Goal: Task Accomplishment & Management: Manage account settings

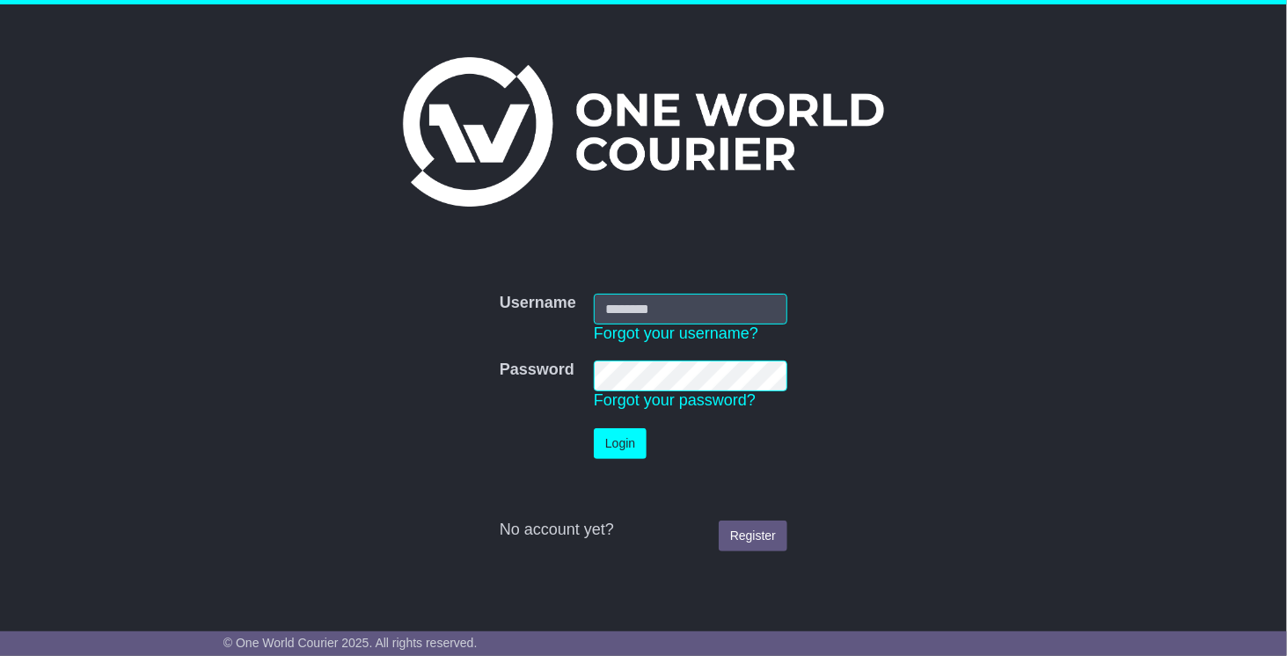
type input "**********"
click at [605, 449] on button "Login" at bounding box center [620, 443] width 53 height 31
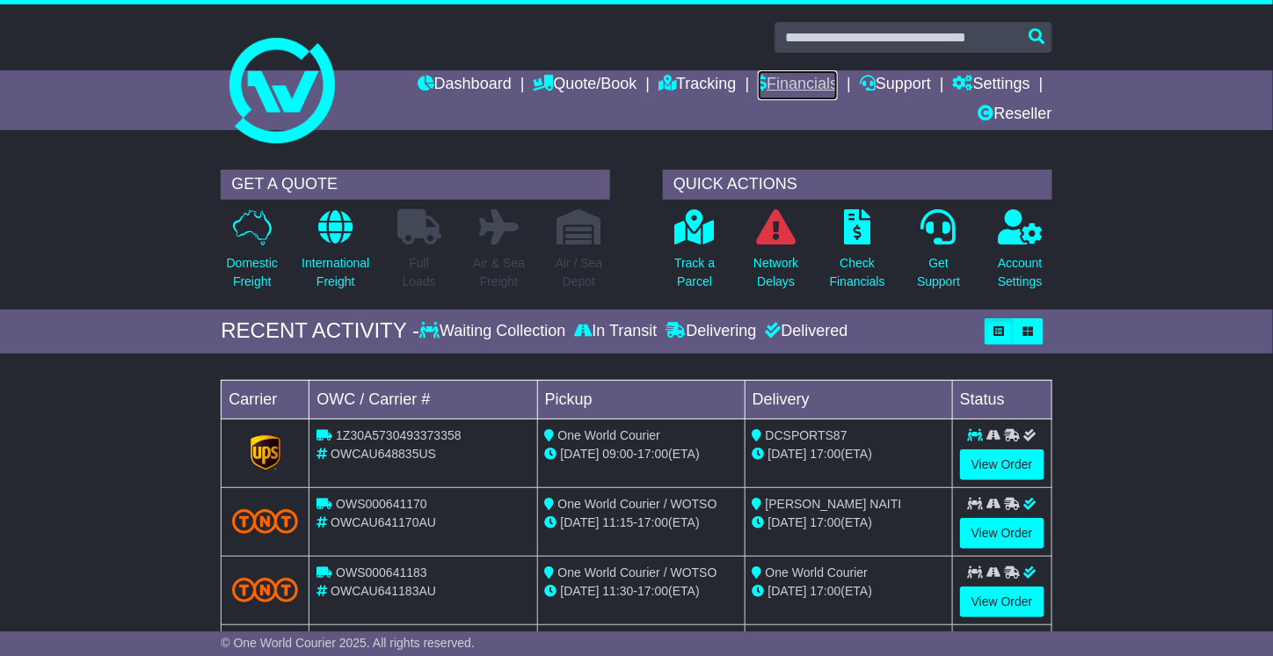
click at [785, 82] on link "Financials" at bounding box center [798, 85] width 80 height 30
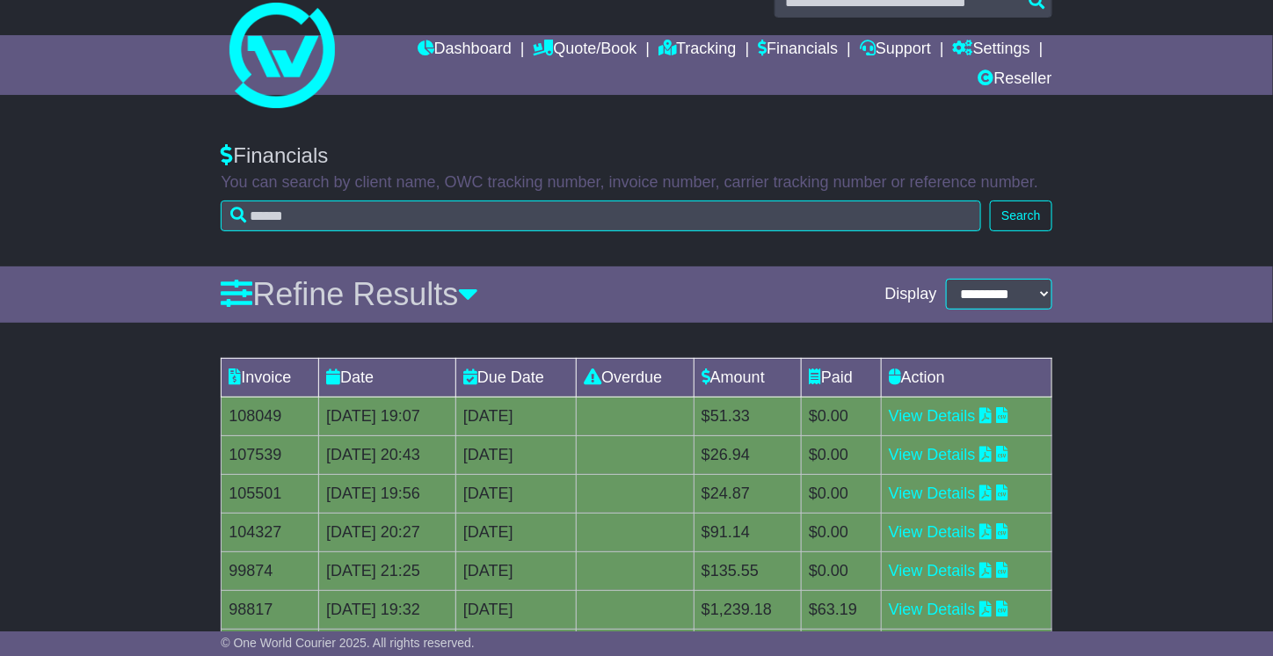
scroll to position [33, 0]
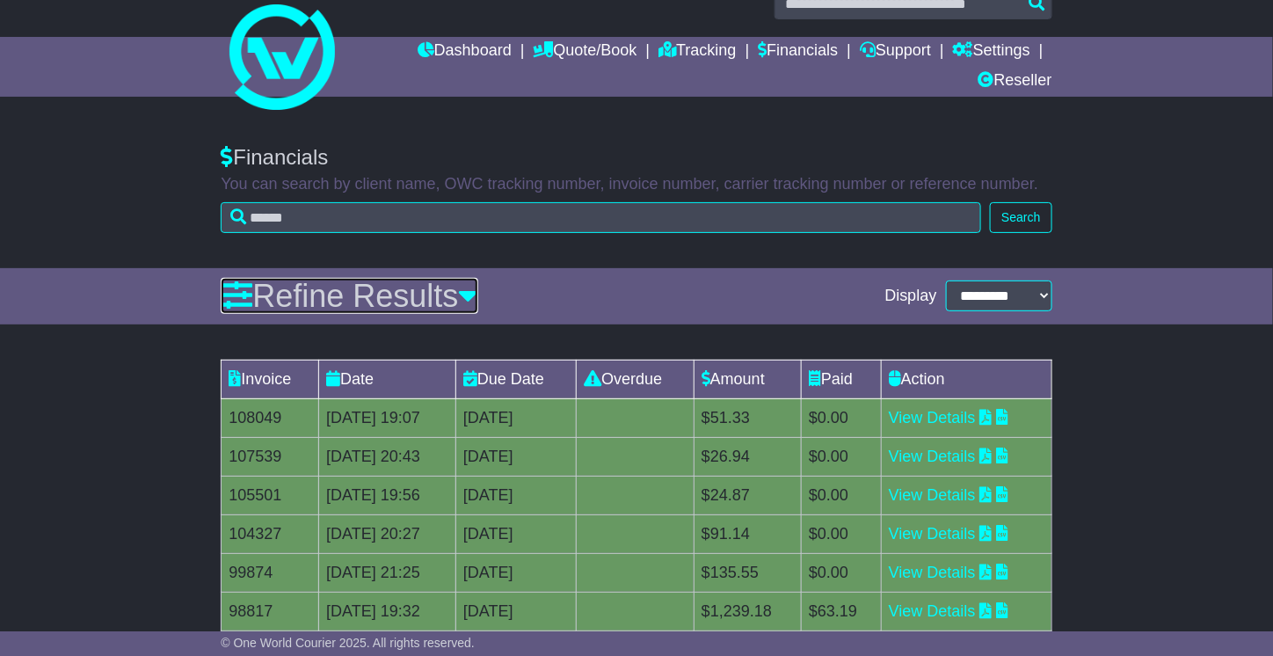
click at [461, 297] on link "Refine Results" at bounding box center [350, 296] width 258 height 36
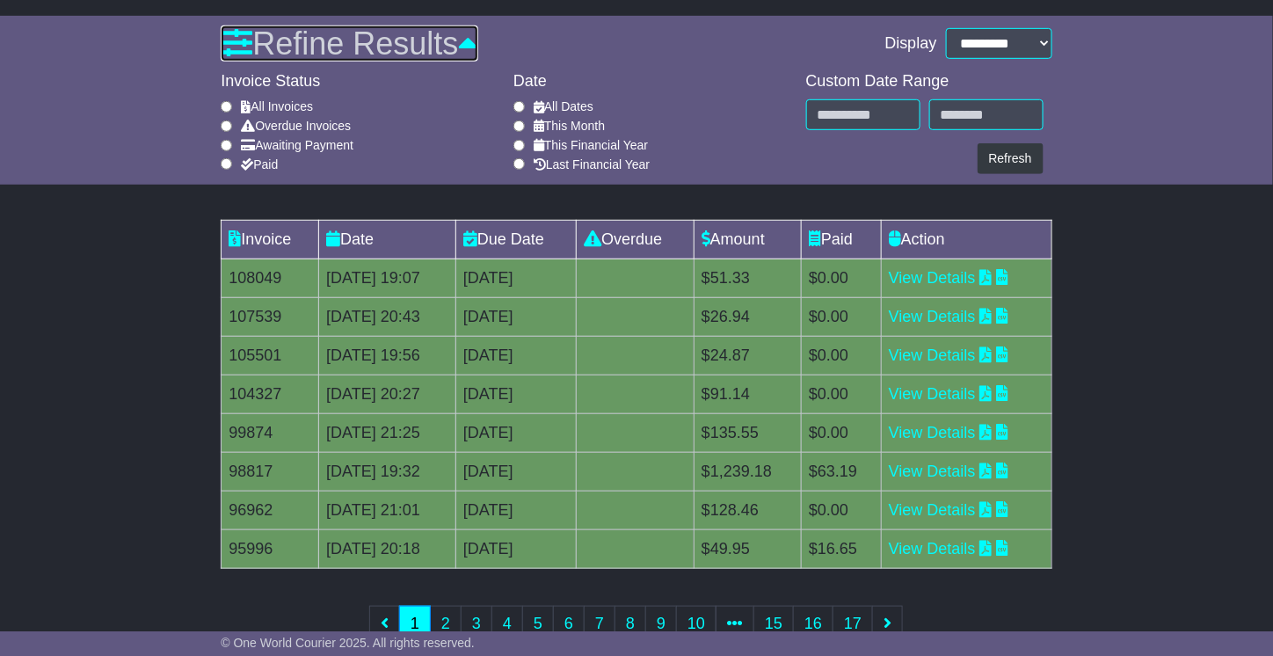
scroll to position [321, 0]
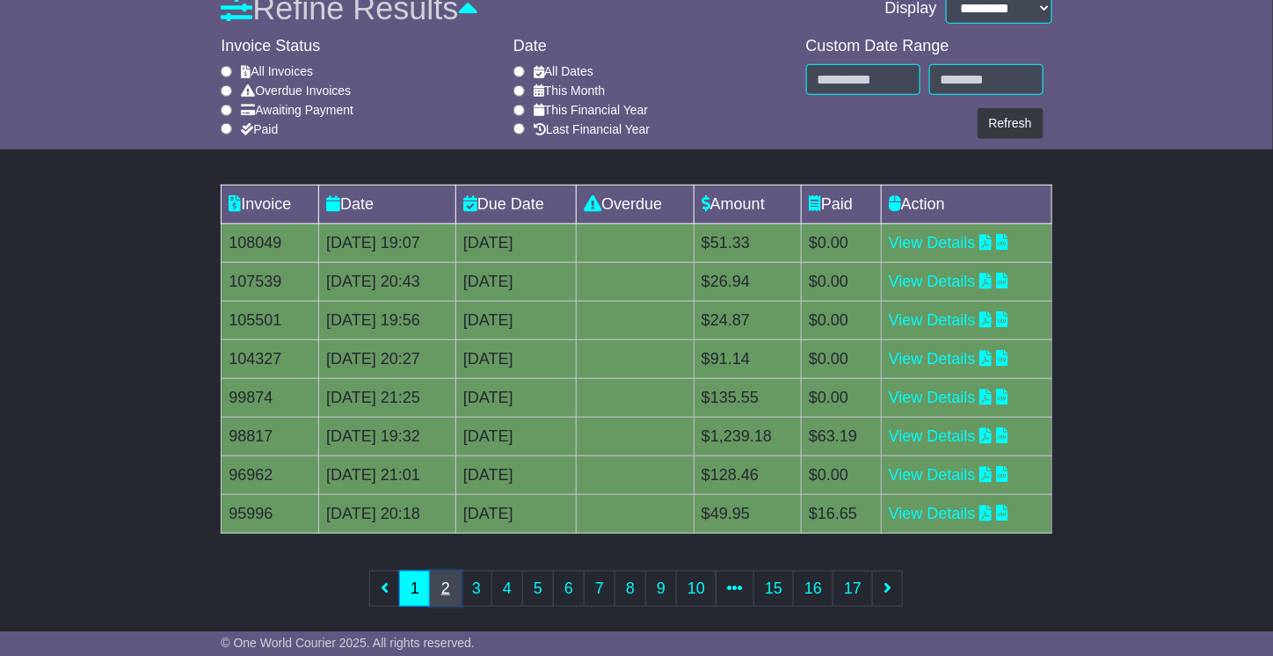
click at [454, 577] on link "2" at bounding box center [446, 589] width 32 height 36
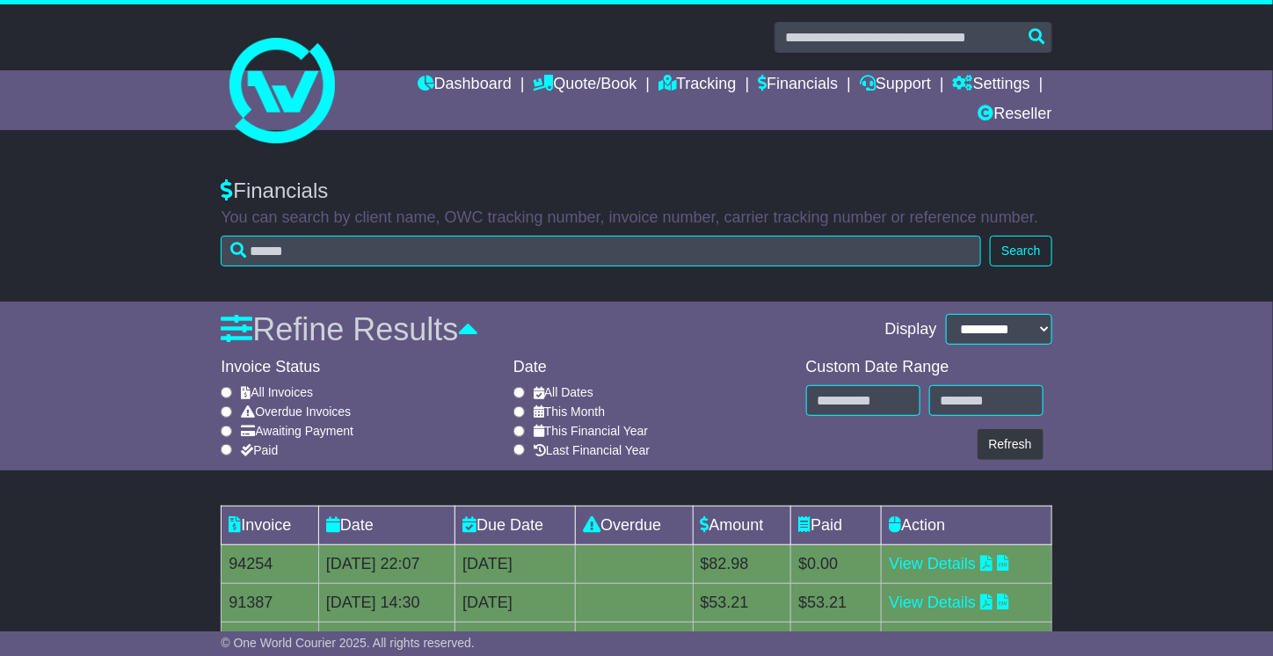
scroll to position [333, 0]
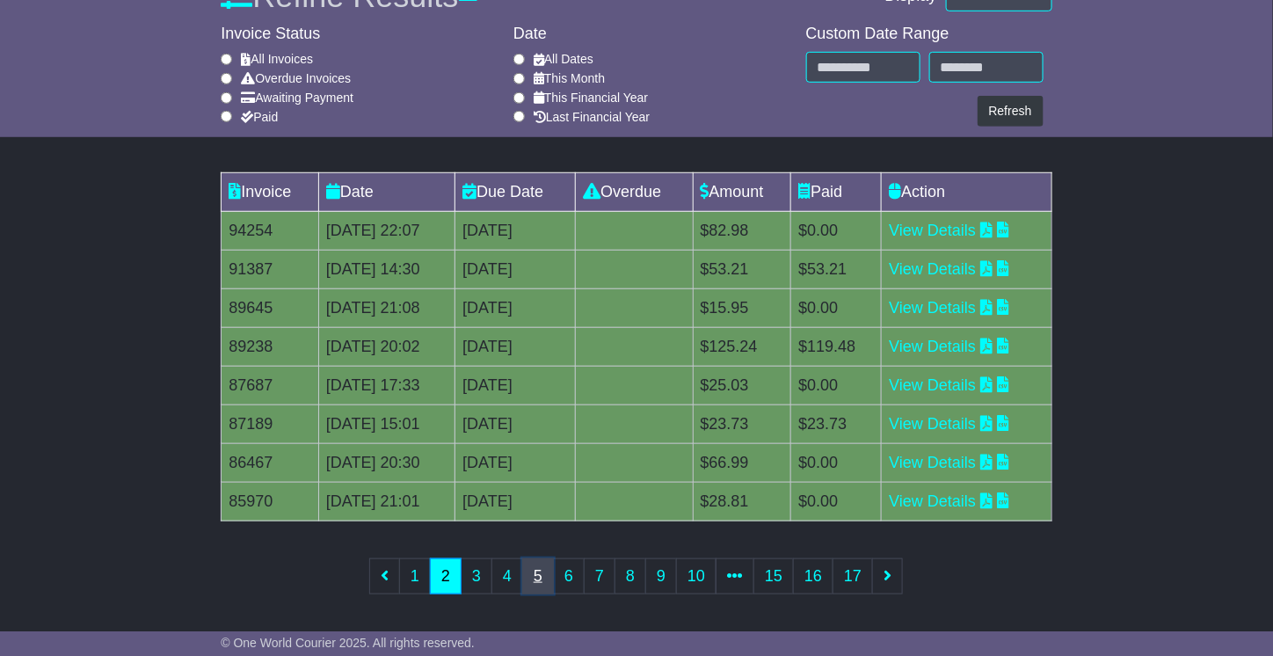
click at [549, 560] on link "5" at bounding box center [538, 576] width 32 height 36
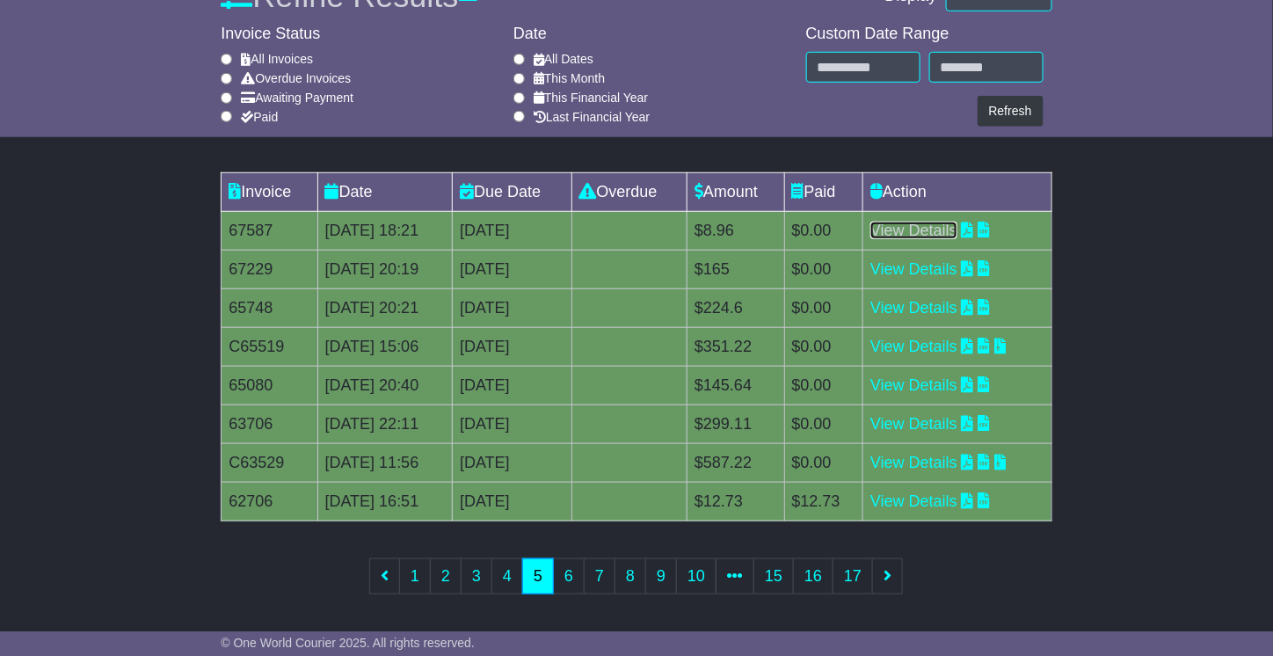
click at [936, 229] on link "View Details" at bounding box center [914, 231] width 87 height 18
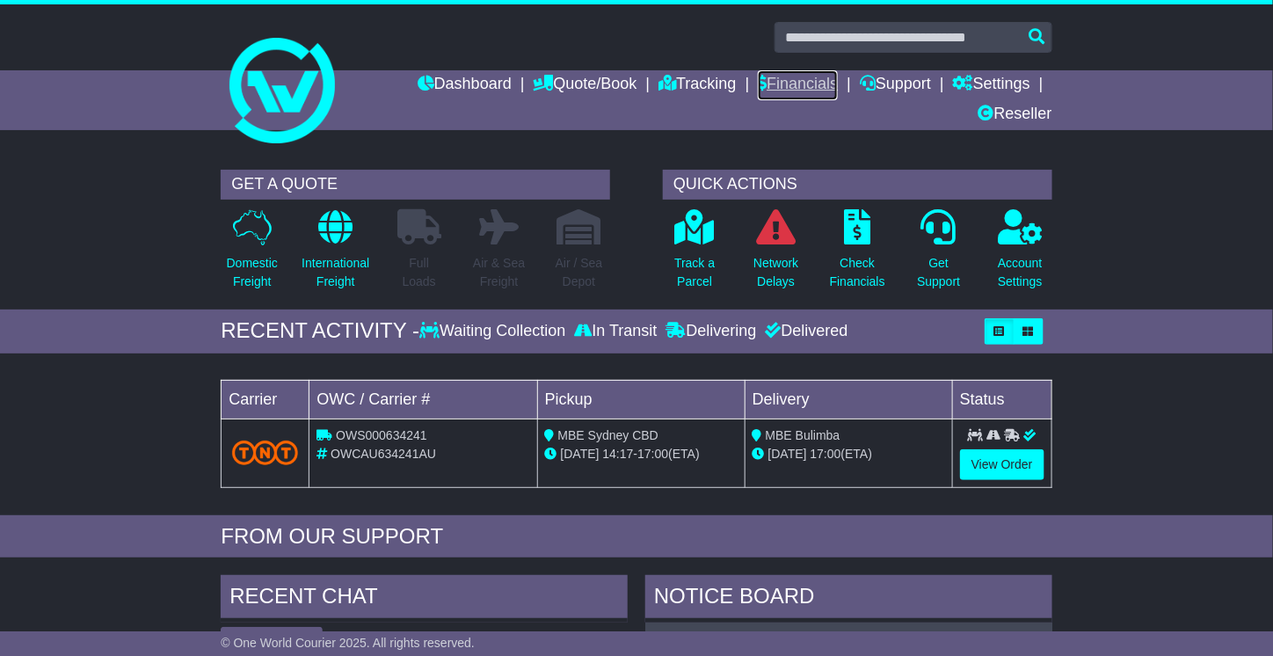
click at [758, 79] on link "Financials" at bounding box center [798, 85] width 80 height 30
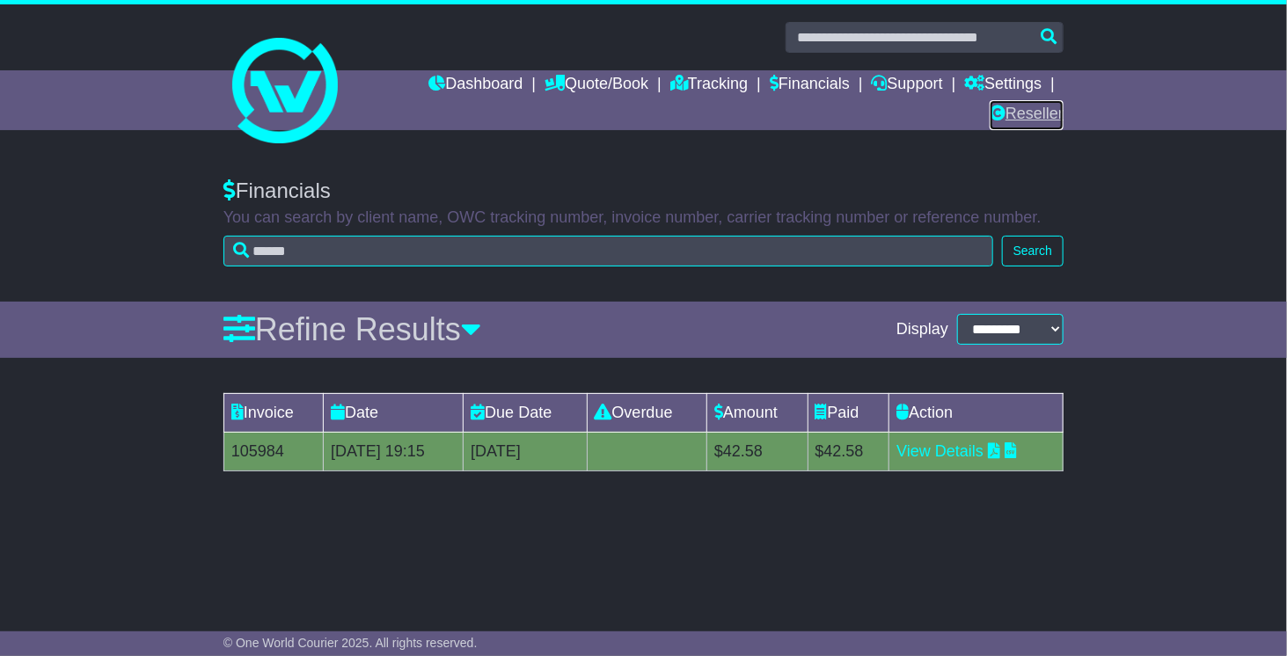
click at [1021, 113] on link "Reseller" at bounding box center [1026, 115] width 74 height 30
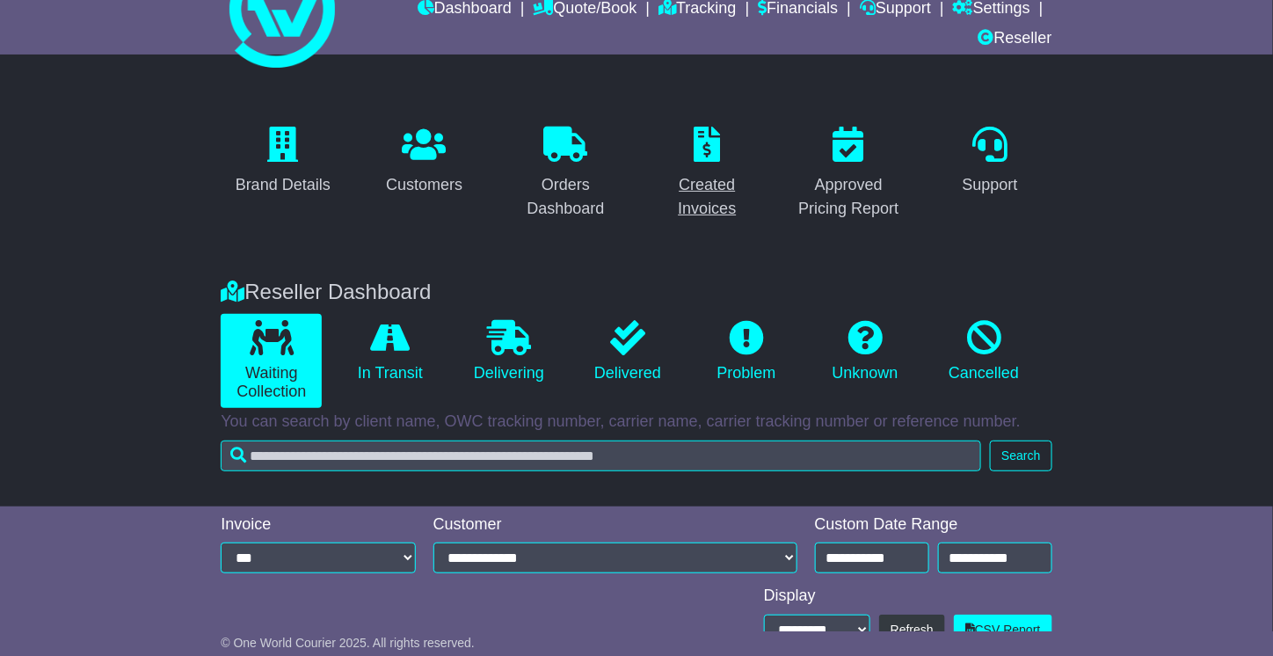
scroll to position [72, 0]
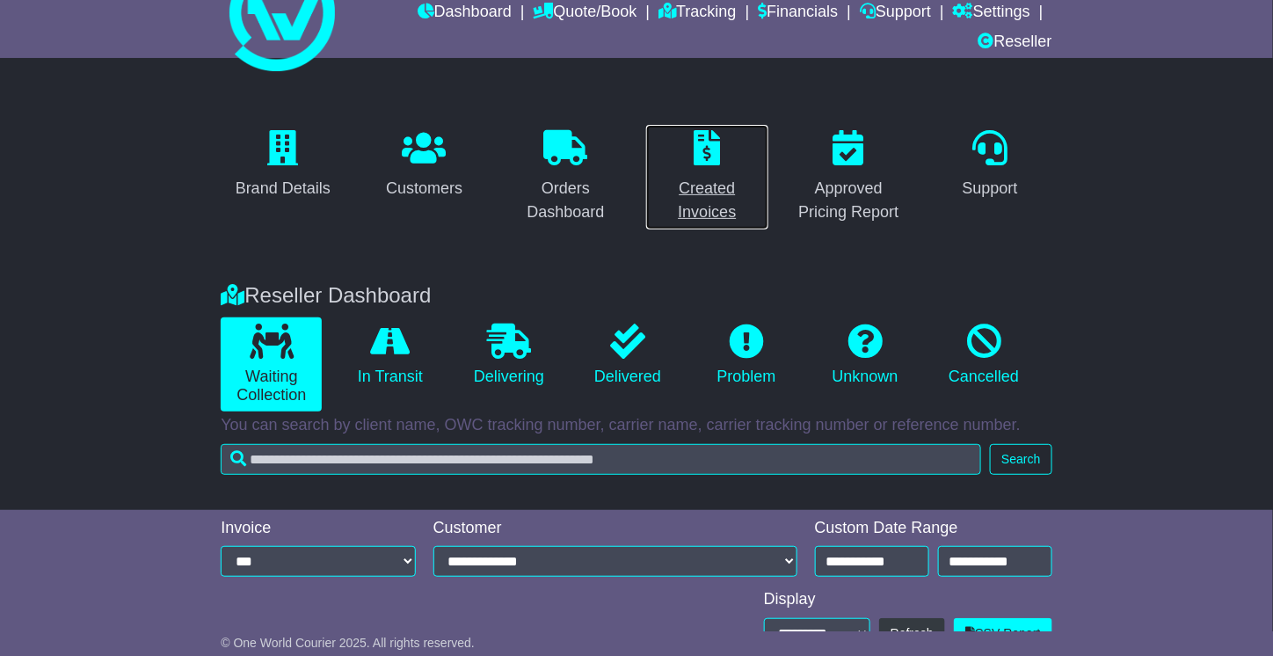
click at [700, 173] on link "Created Invoices" at bounding box center [708, 177] width 124 height 106
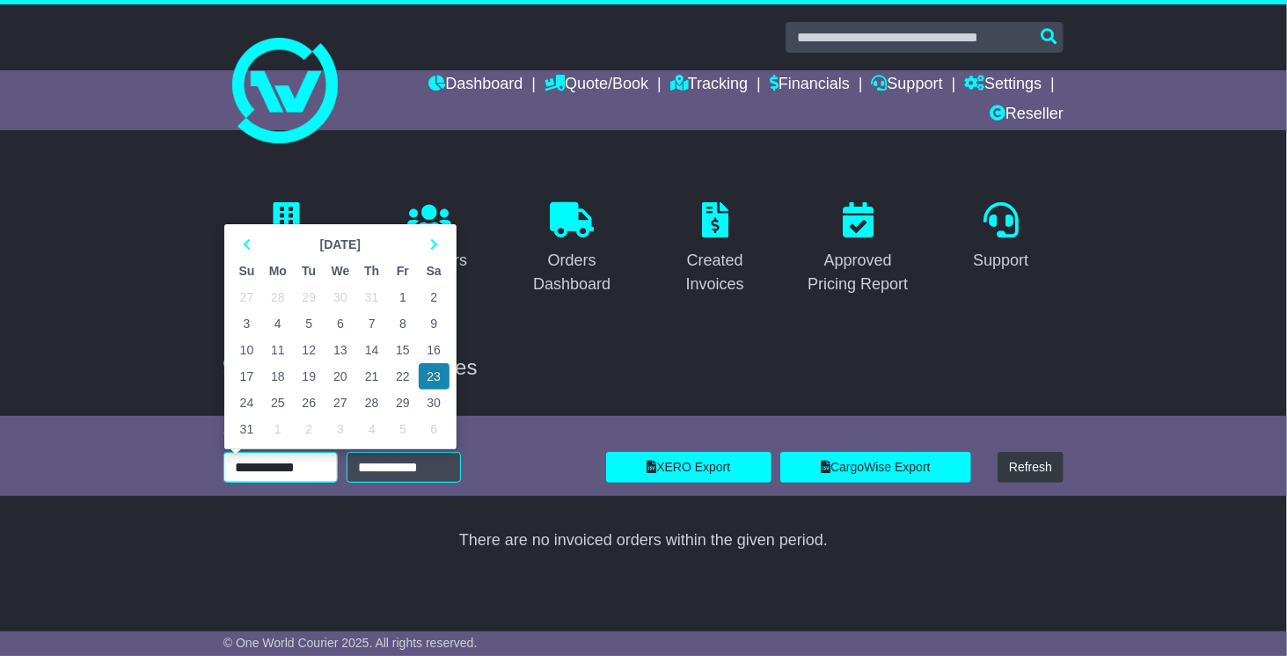
click at [296, 472] on input "**********" at bounding box center [280, 467] width 114 height 31
click at [253, 249] on th at bounding box center [246, 244] width 31 height 26
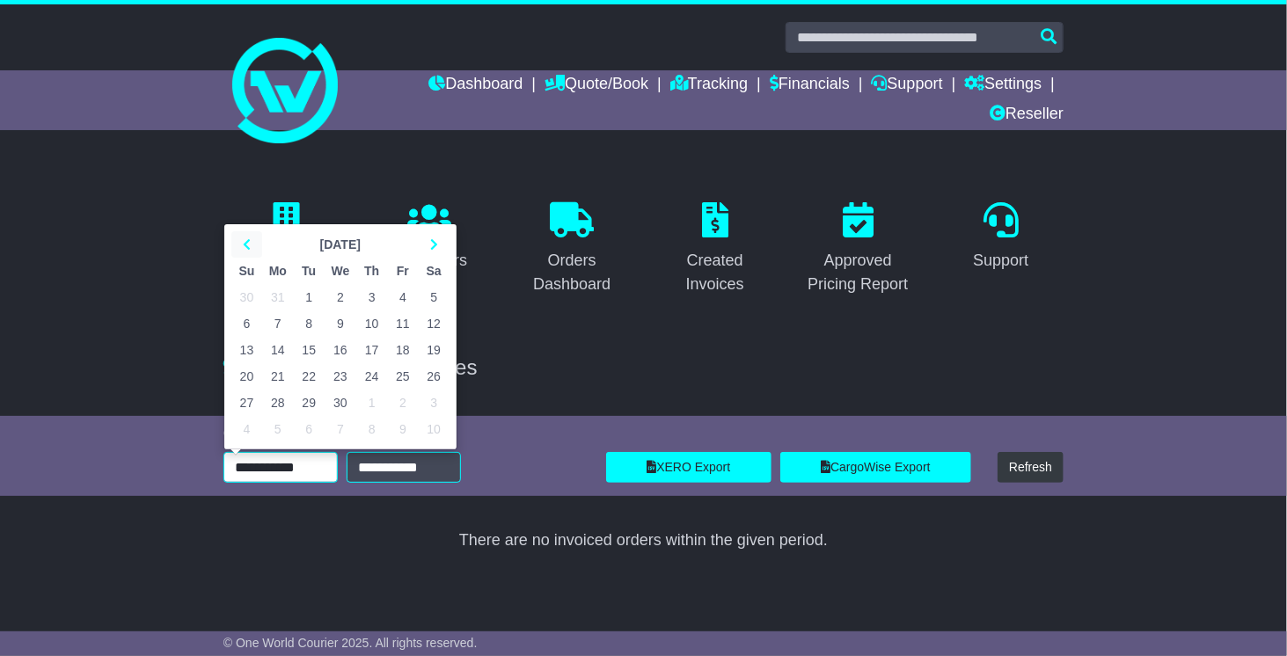
click at [253, 249] on th at bounding box center [246, 244] width 31 height 26
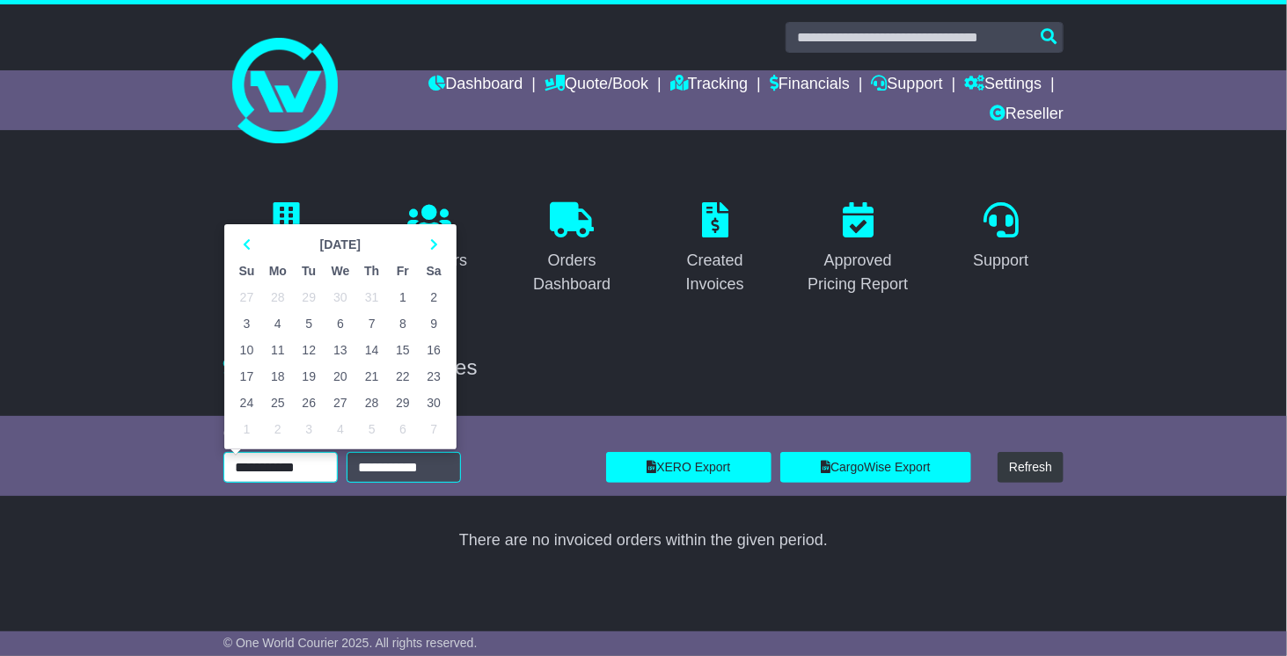
click at [405, 289] on td "1" at bounding box center [402, 297] width 31 height 26
type input "**********"
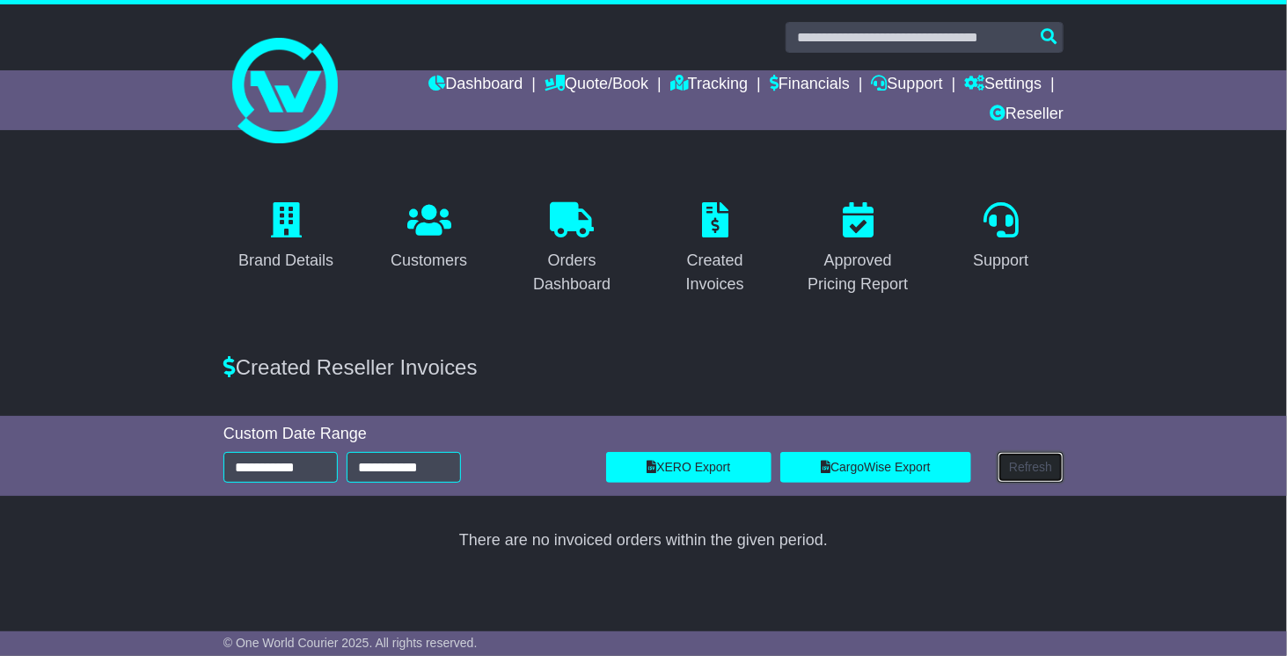
click at [1047, 468] on button "Refresh" at bounding box center [1030, 467] width 66 height 31
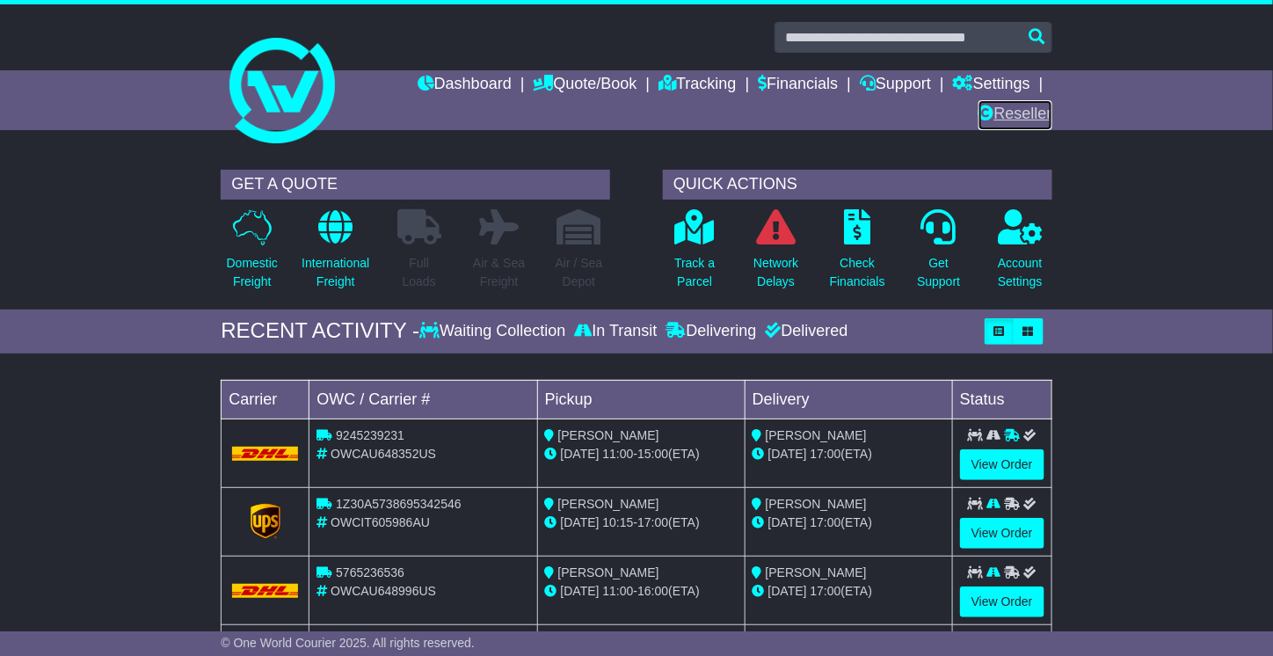
click at [1006, 119] on link "Reseller" at bounding box center [1016, 115] width 74 height 30
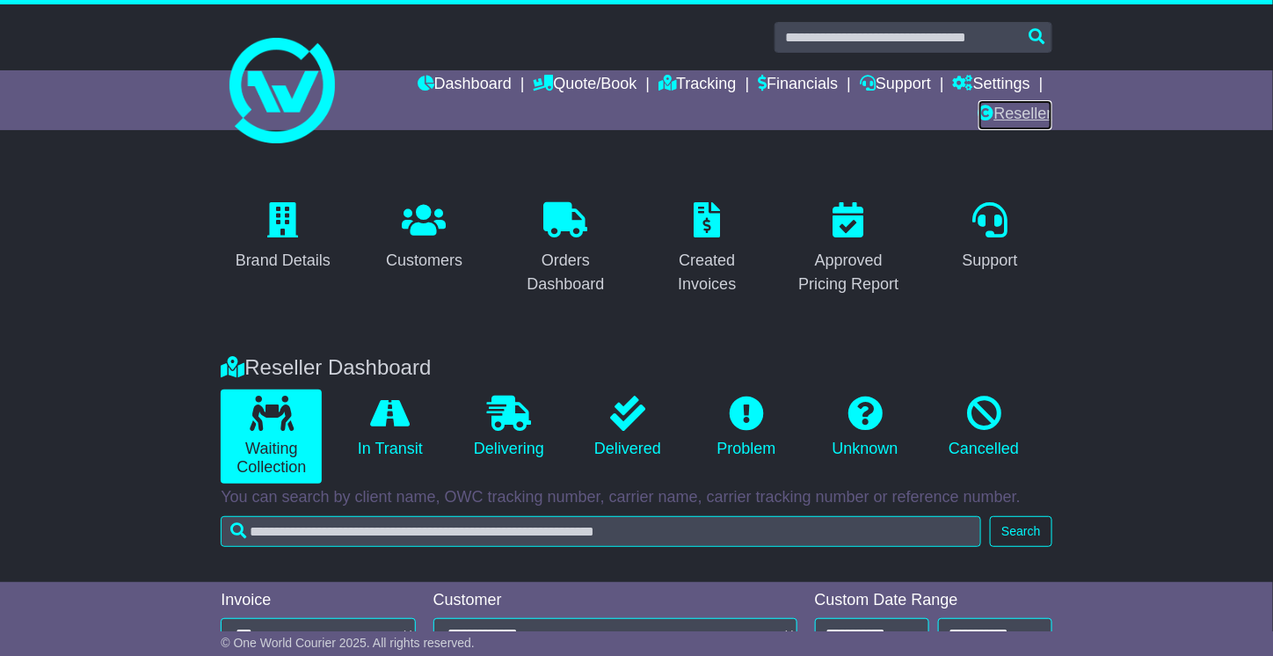
click at [1021, 115] on link "Reseller" at bounding box center [1016, 115] width 74 height 30
click at [707, 236] on icon at bounding box center [707, 219] width 26 height 35
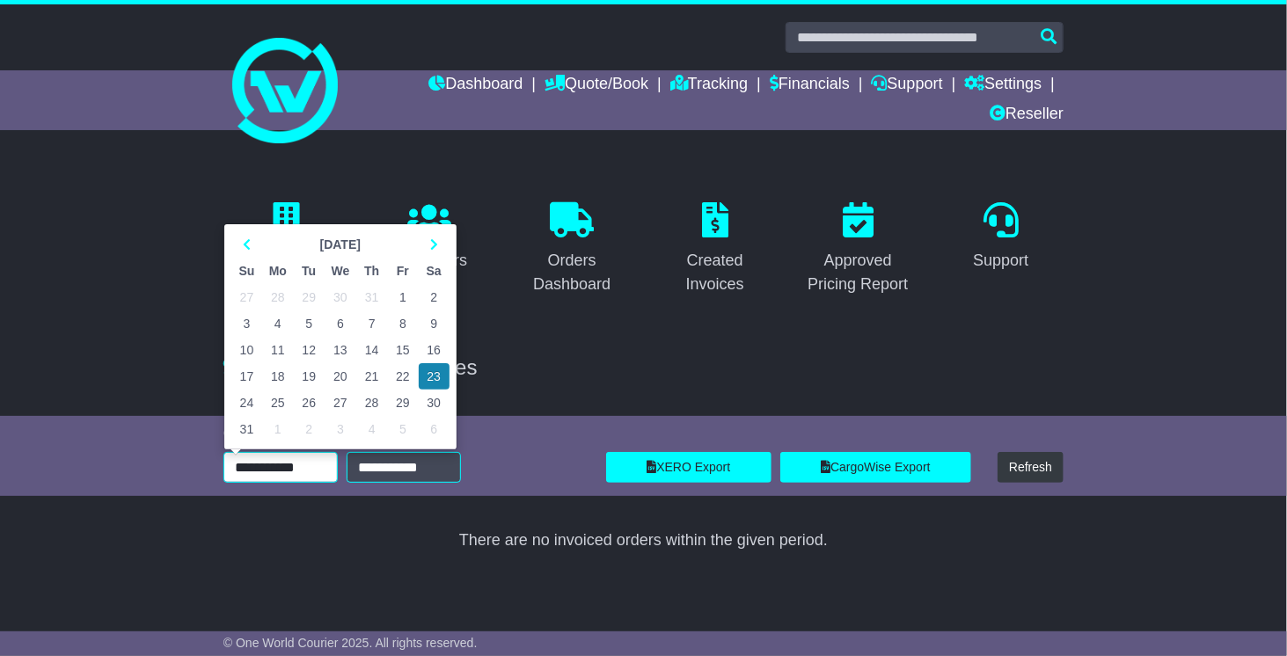
click at [326, 464] on input "**********" at bounding box center [280, 467] width 114 height 31
click at [252, 245] on th at bounding box center [246, 244] width 31 height 26
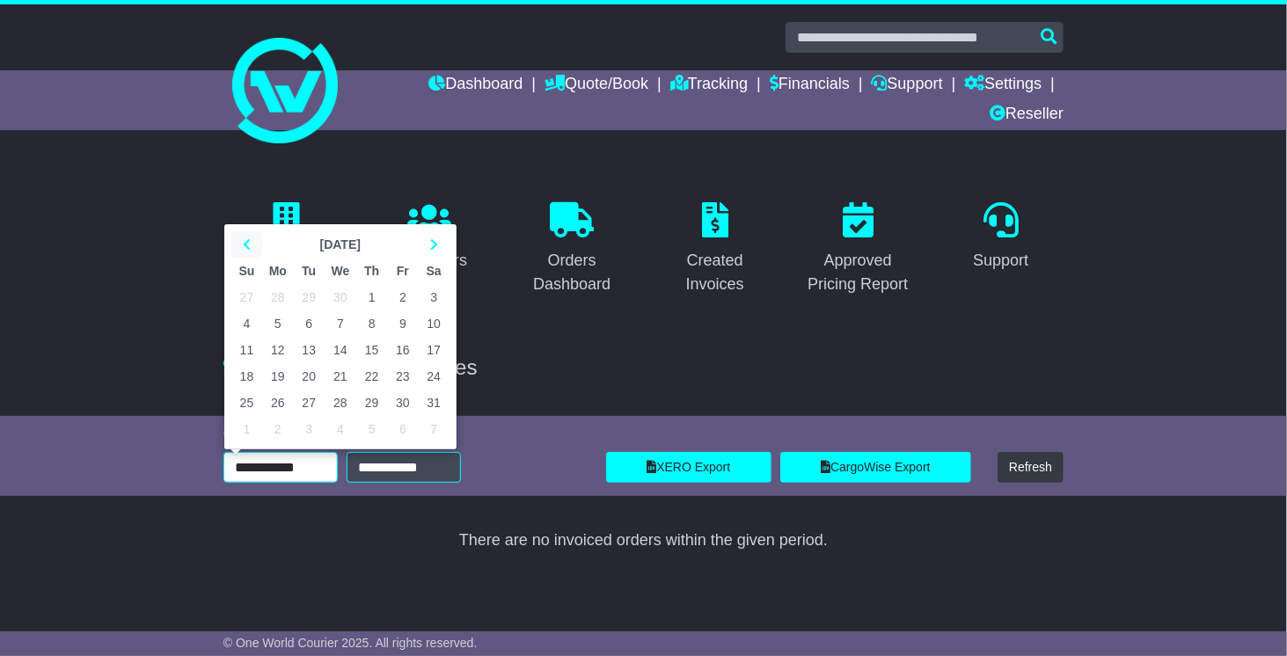
click at [252, 245] on th at bounding box center [246, 244] width 31 height 26
click at [343, 292] on td "1" at bounding box center [341, 297] width 32 height 26
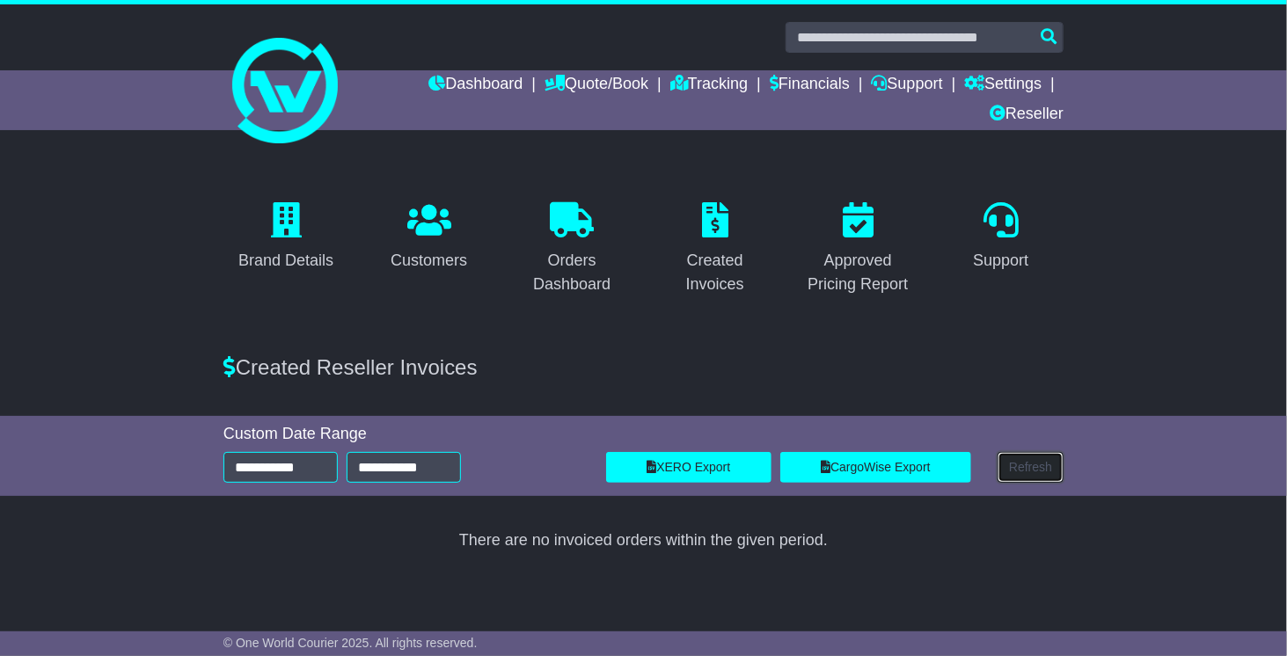
click at [1044, 471] on button "Refresh" at bounding box center [1030, 467] width 66 height 31
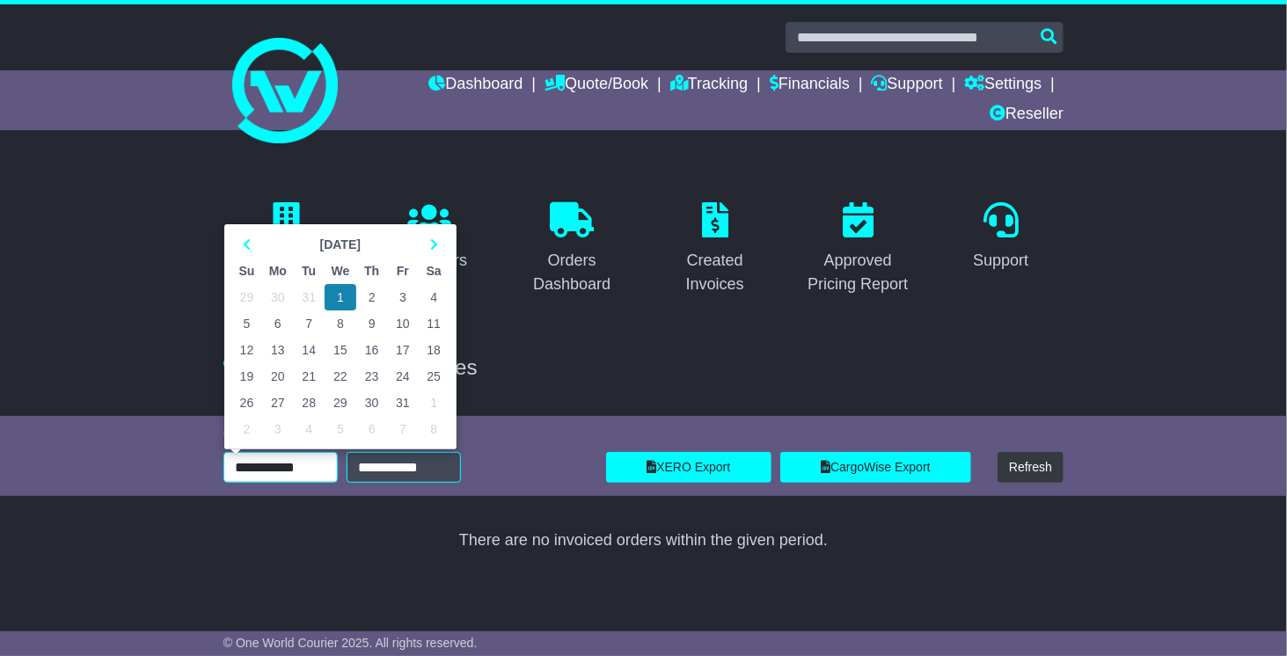
click at [258, 468] on input "**********" at bounding box center [280, 467] width 114 height 31
click at [244, 243] on icon at bounding box center [247, 244] width 8 height 12
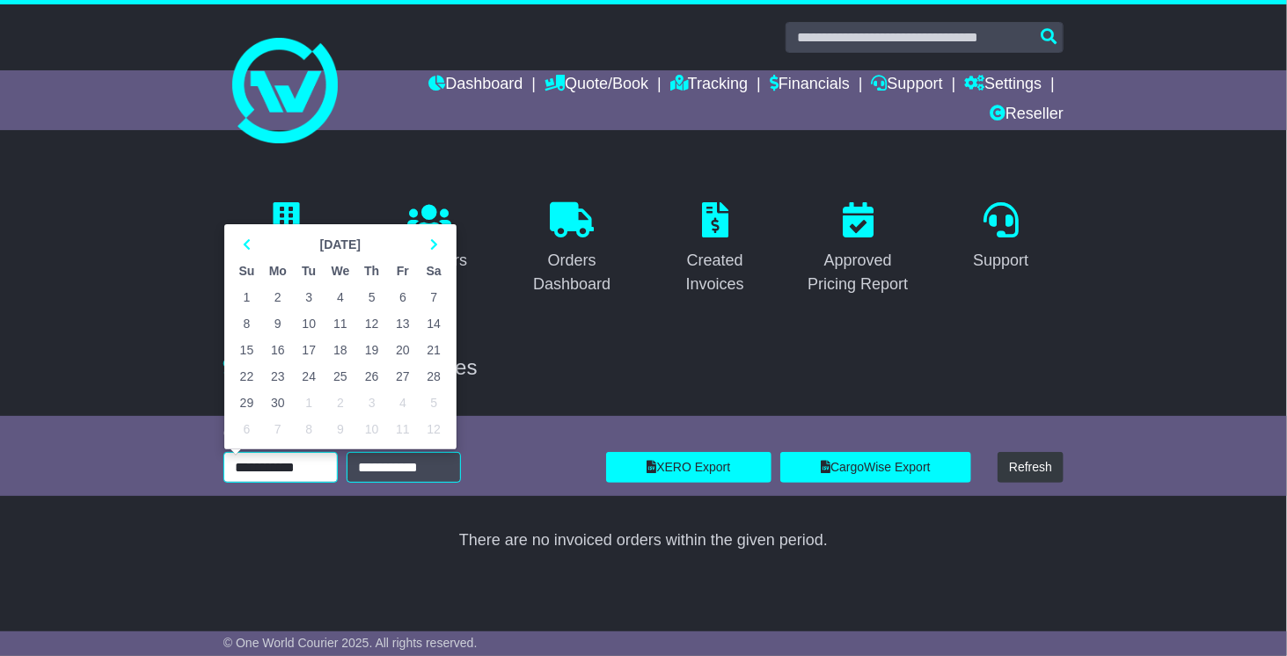
click at [307, 310] on td "10" at bounding box center [309, 323] width 31 height 26
type input "**********"
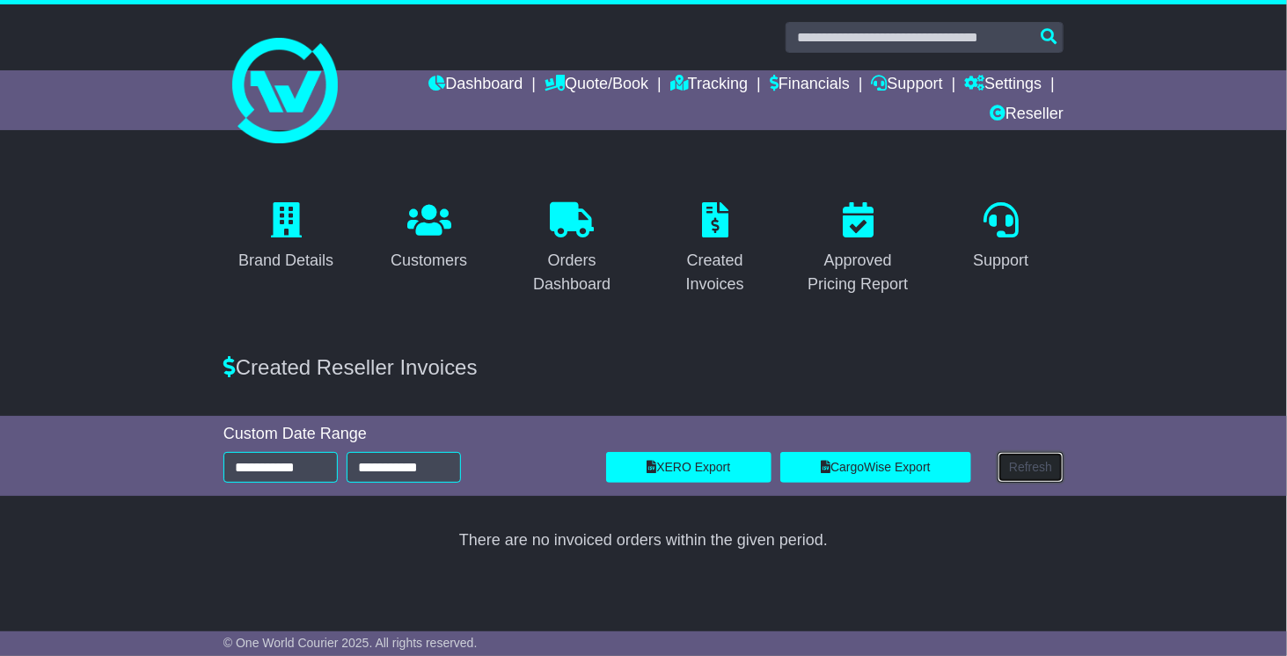
click at [1025, 466] on button "Refresh" at bounding box center [1030, 467] width 66 height 31
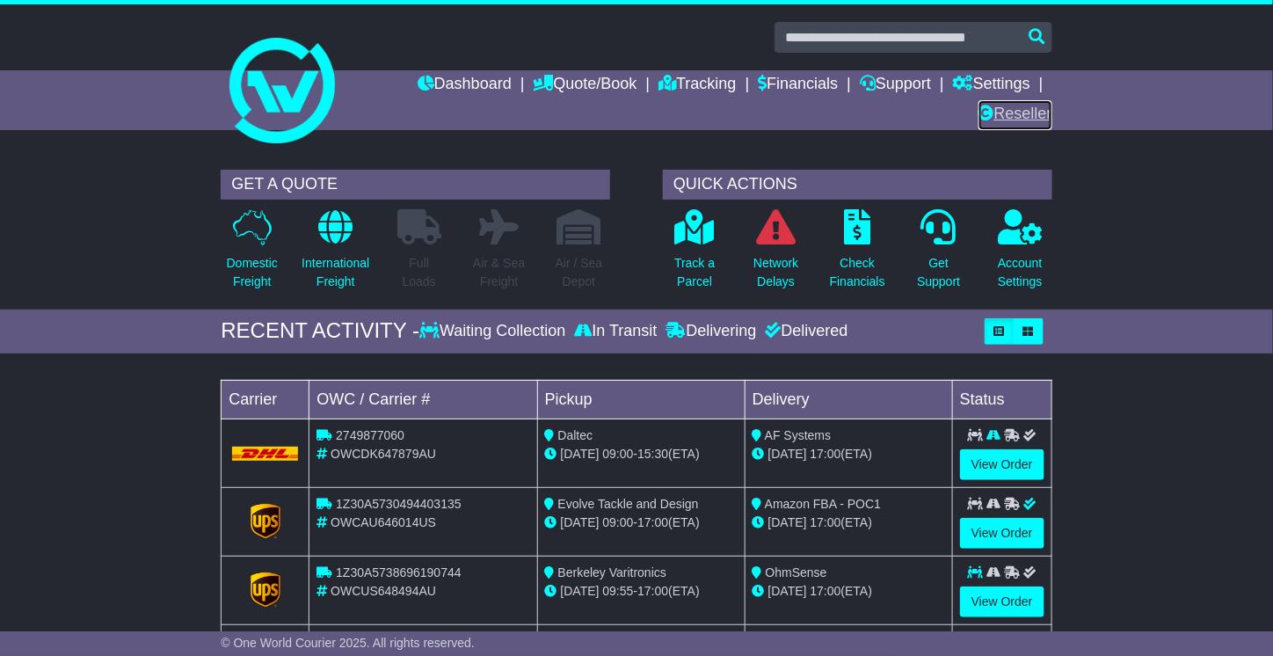
click at [1000, 119] on link "Reseller" at bounding box center [1016, 115] width 74 height 30
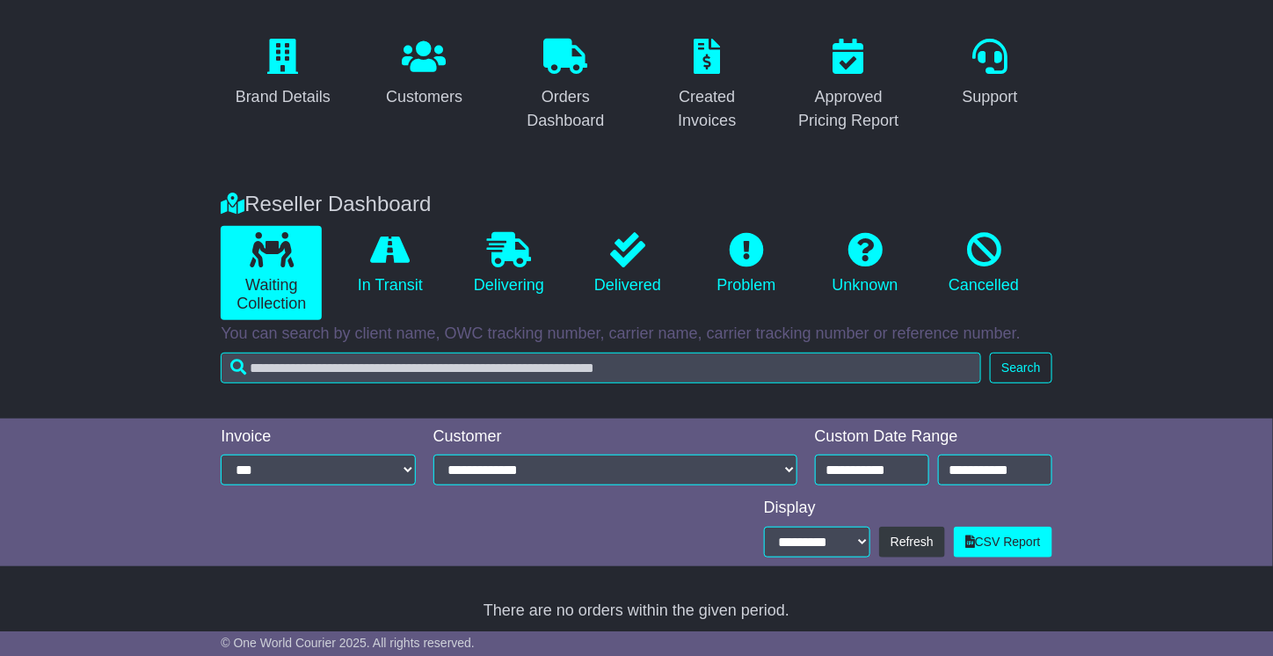
scroll to position [170, 0]
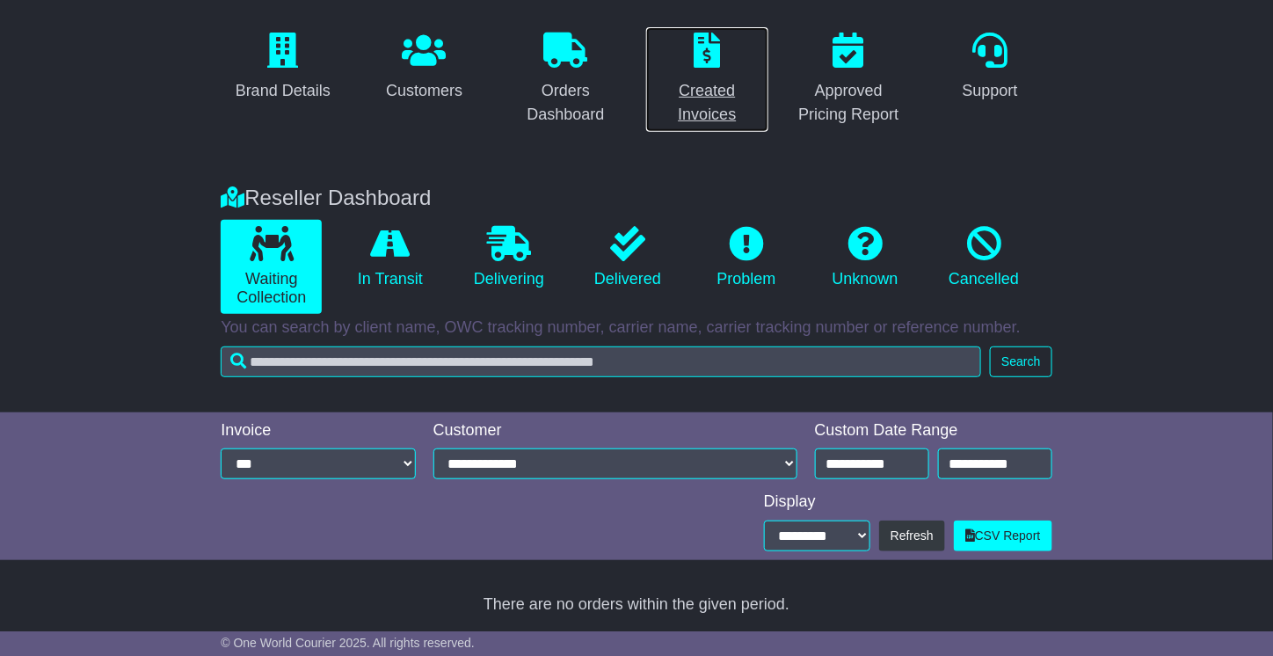
click at [697, 90] on div "Created Invoices" at bounding box center [707, 102] width 101 height 47
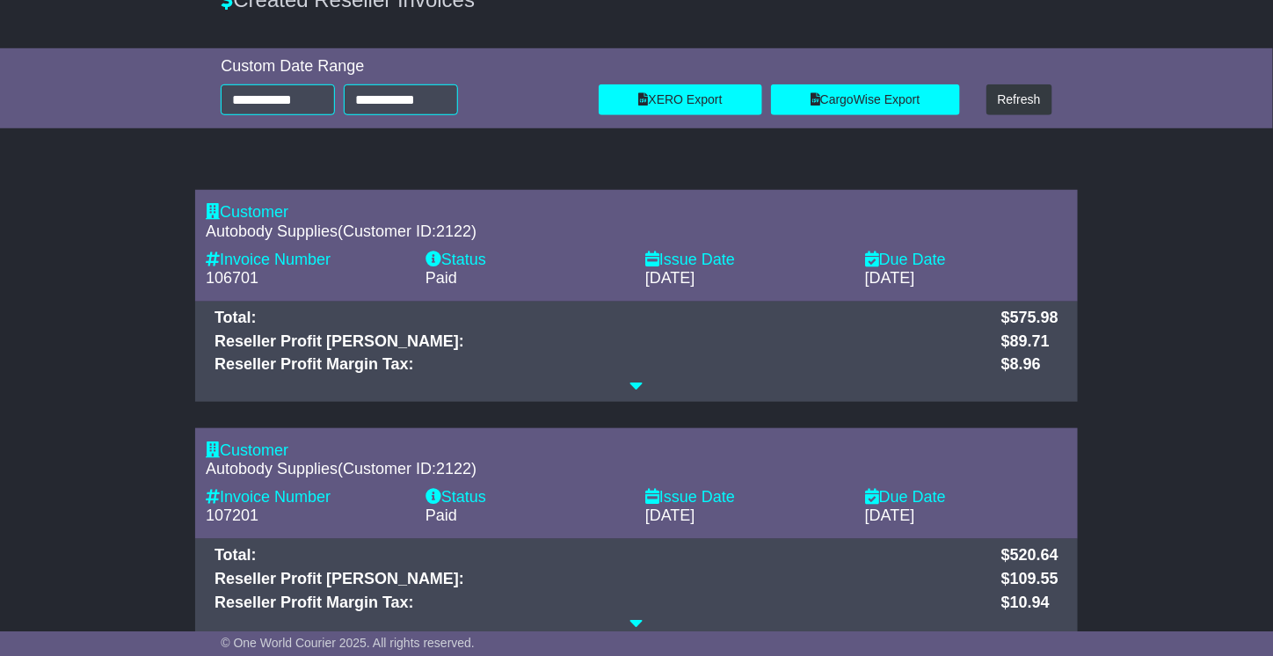
scroll to position [449, 0]
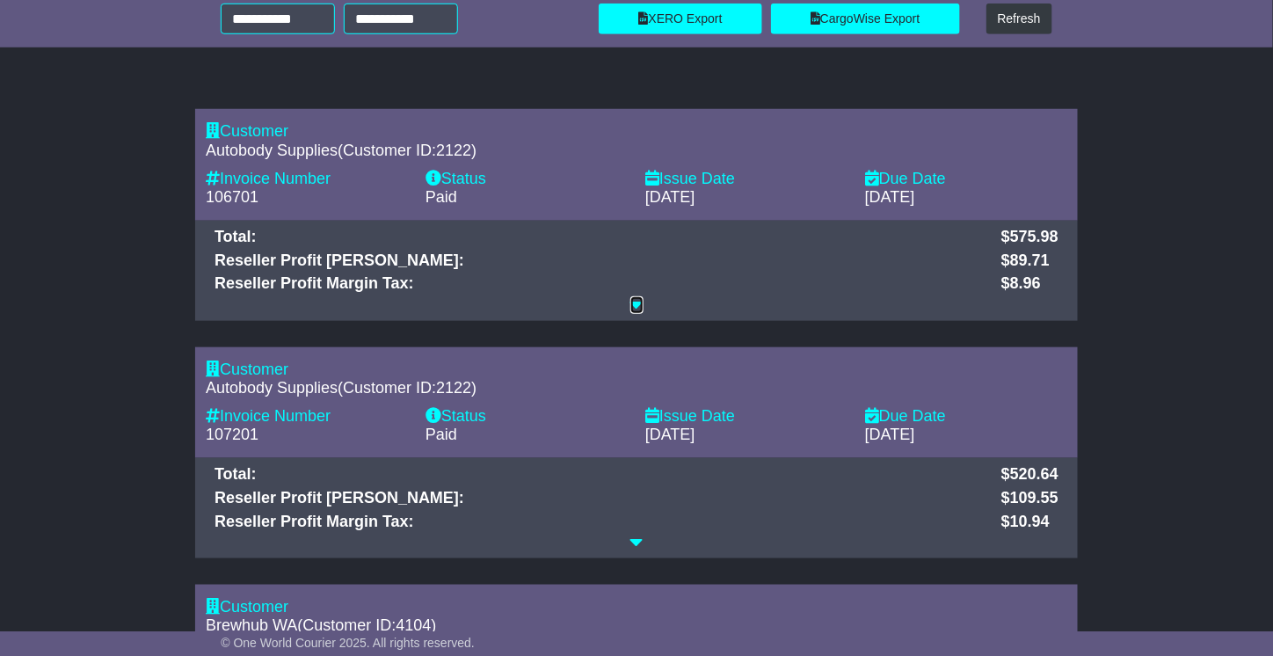
click at [642, 299] on icon at bounding box center [637, 304] width 13 height 16
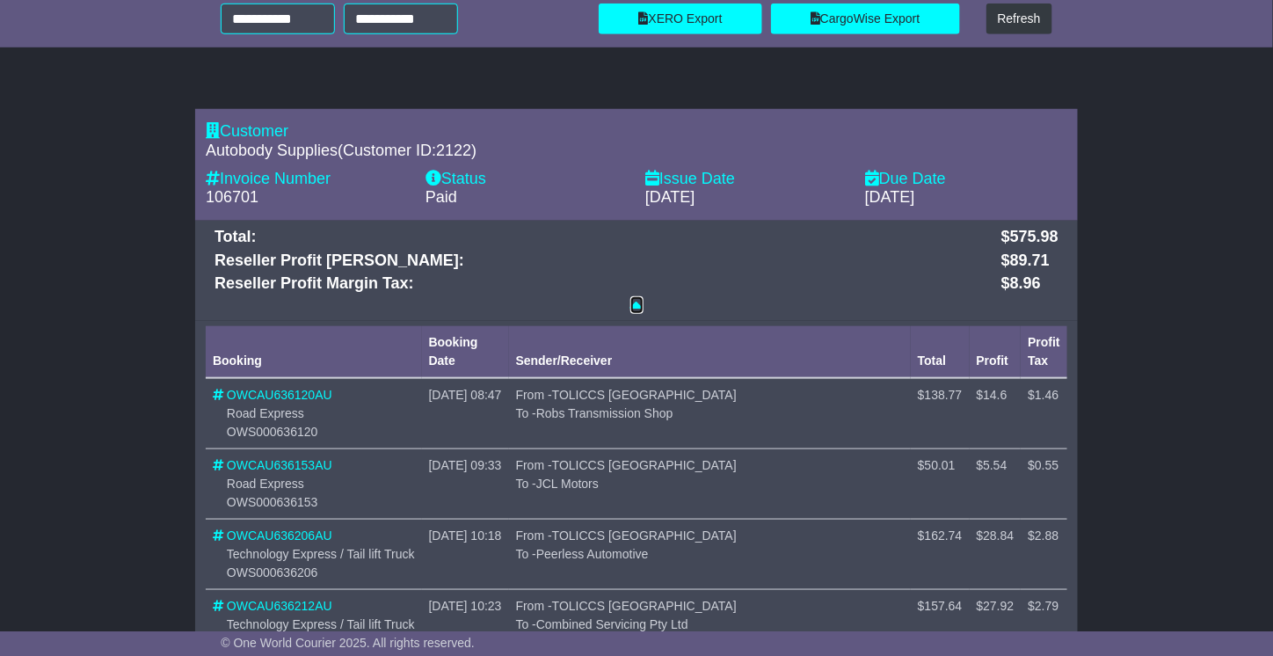
click at [642, 299] on icon at bounding box center [637, 304] width 13 height 16
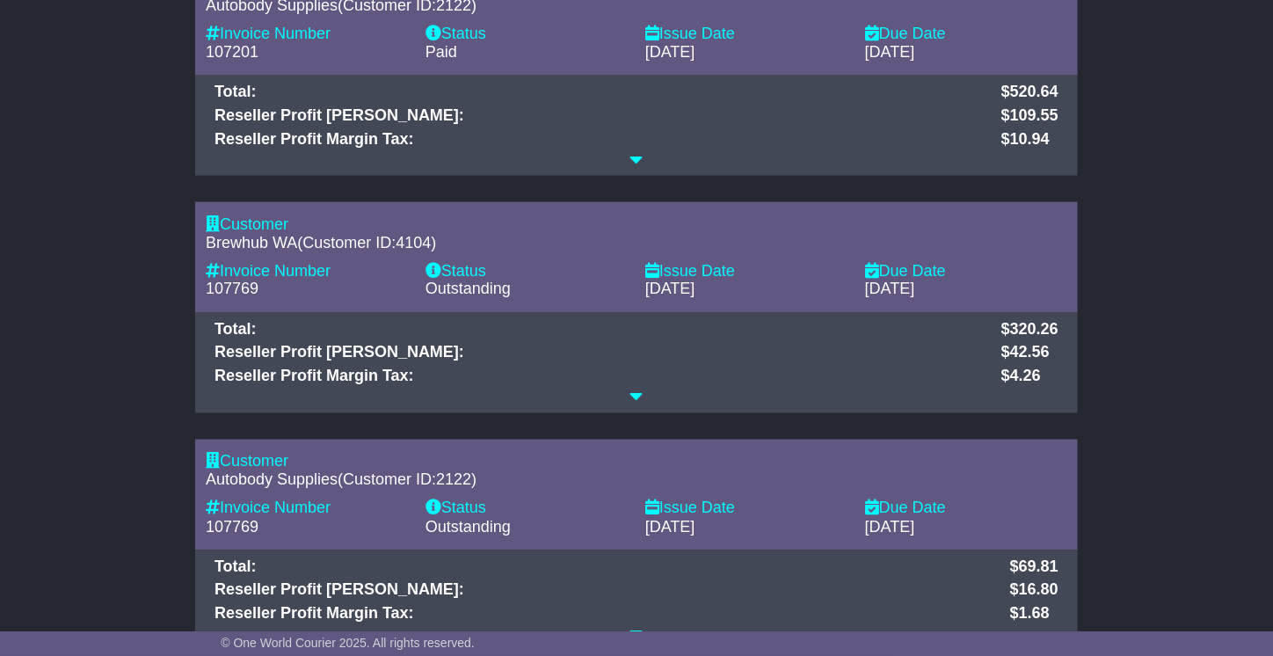
scroll to position [0, 0]
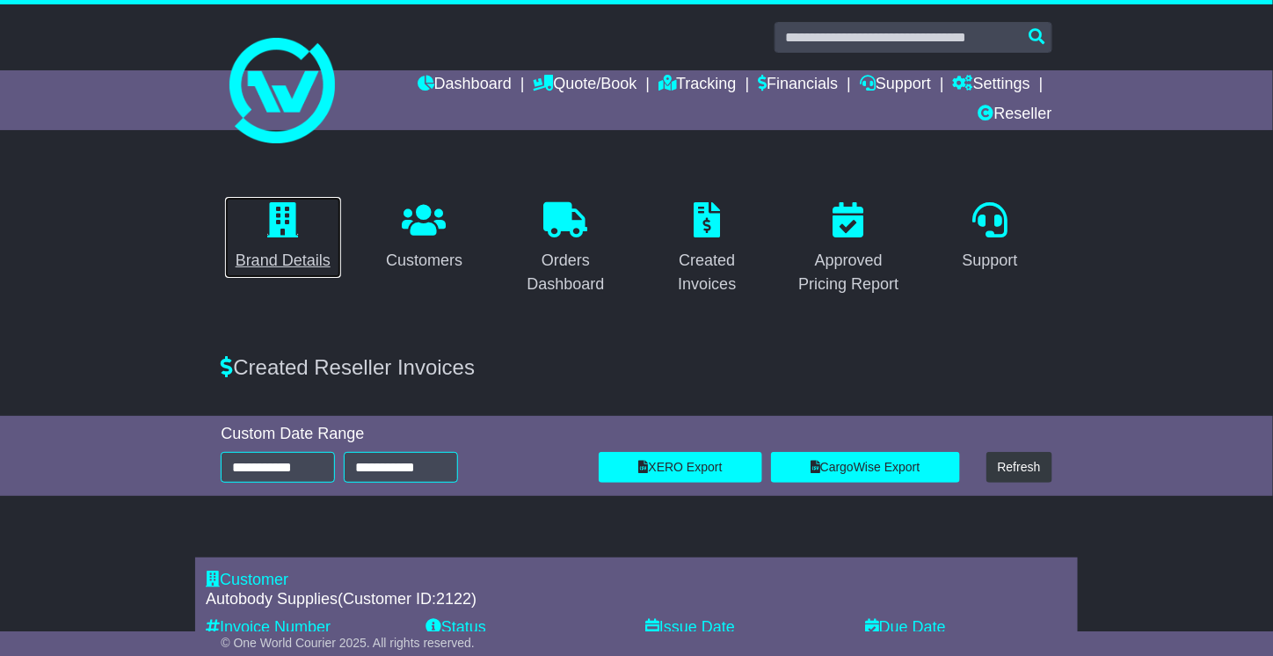
click at [276, 245] on link "Brand Details" at bounding box center [283, 237] width 118 height 83
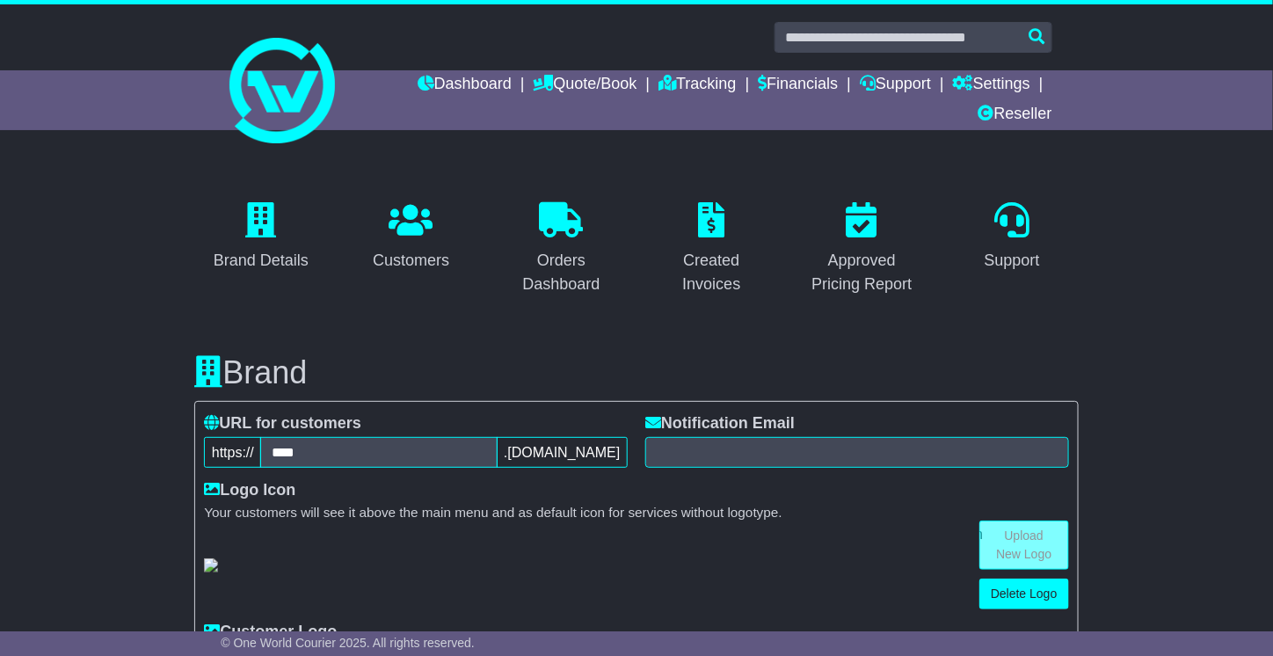
scroll to position [4, 0]
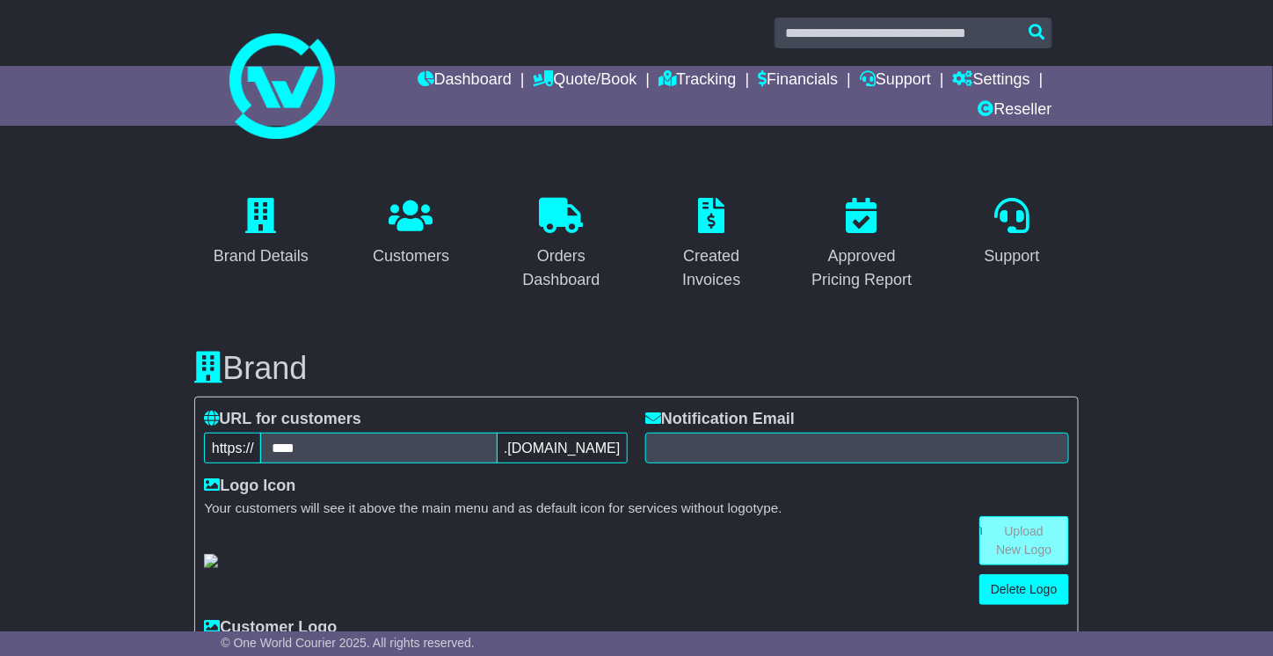
click at [393, 223] on icon at bounding box center [412, 215] width 44 height 35
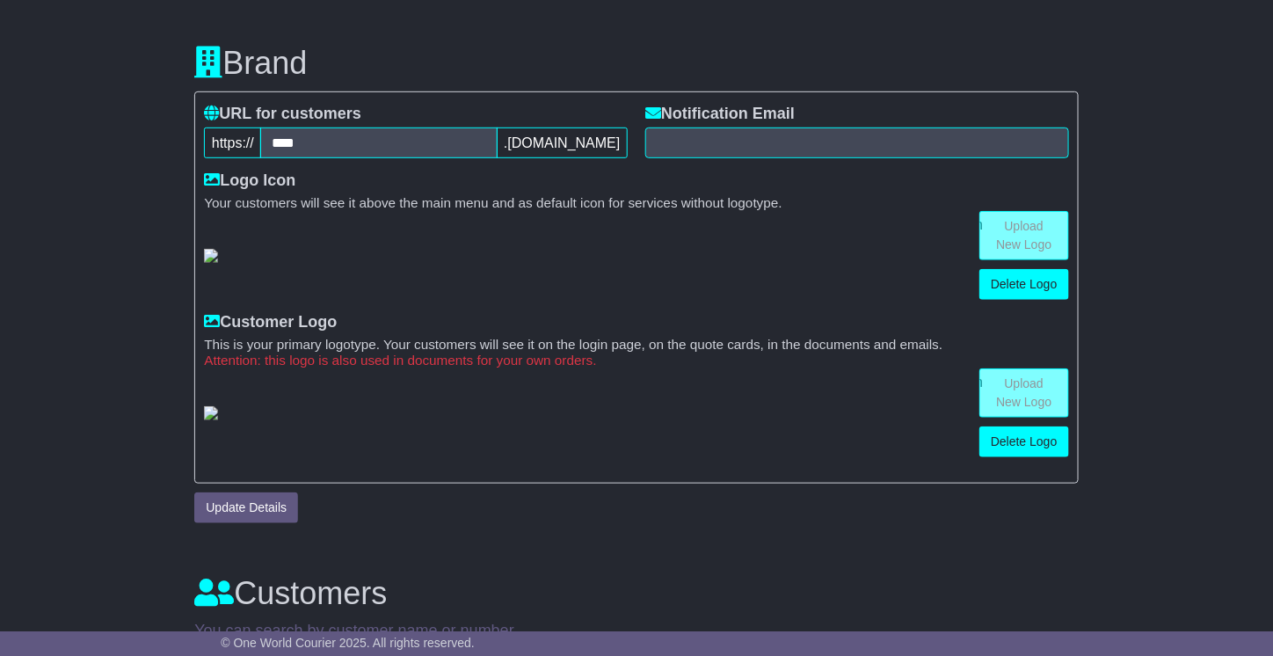
scroll to position [0, 0]
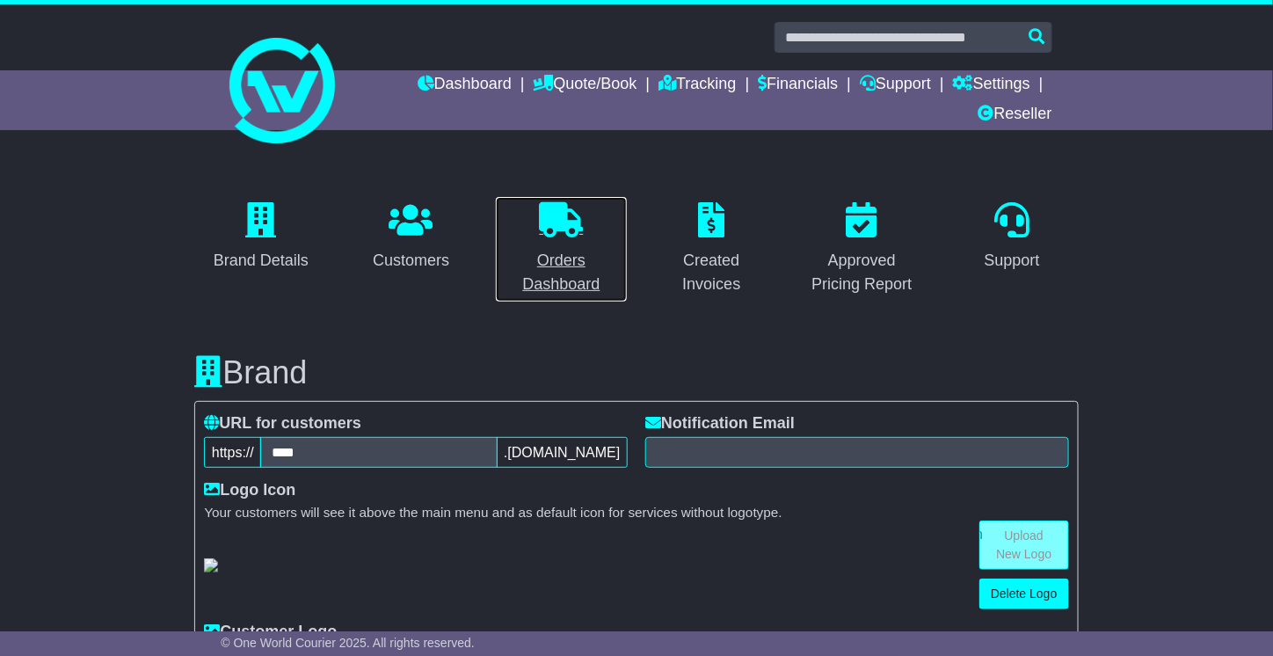
click at [553, 261] on div "Orders Dashboard" at bounding box center [562, 272] width 110 height 47
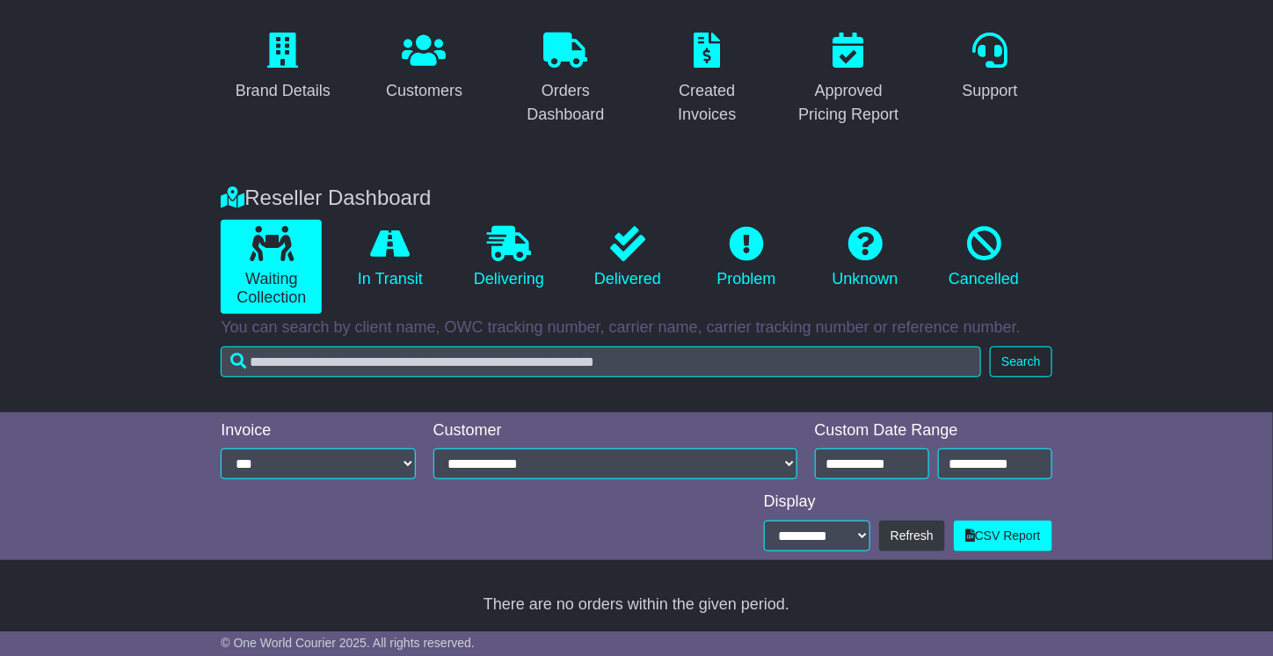
scroll to position [168, 0]
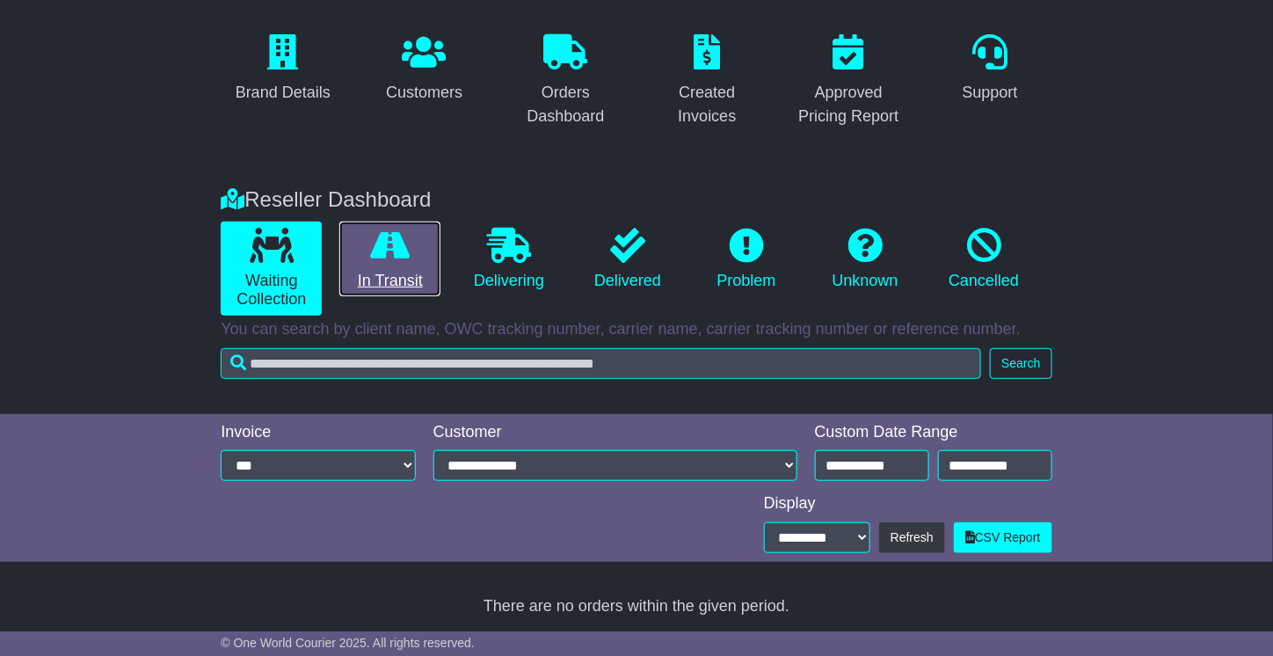
click at [377, 281] on link "In Transit" at bounding box center [389, 260] width 101 height 76
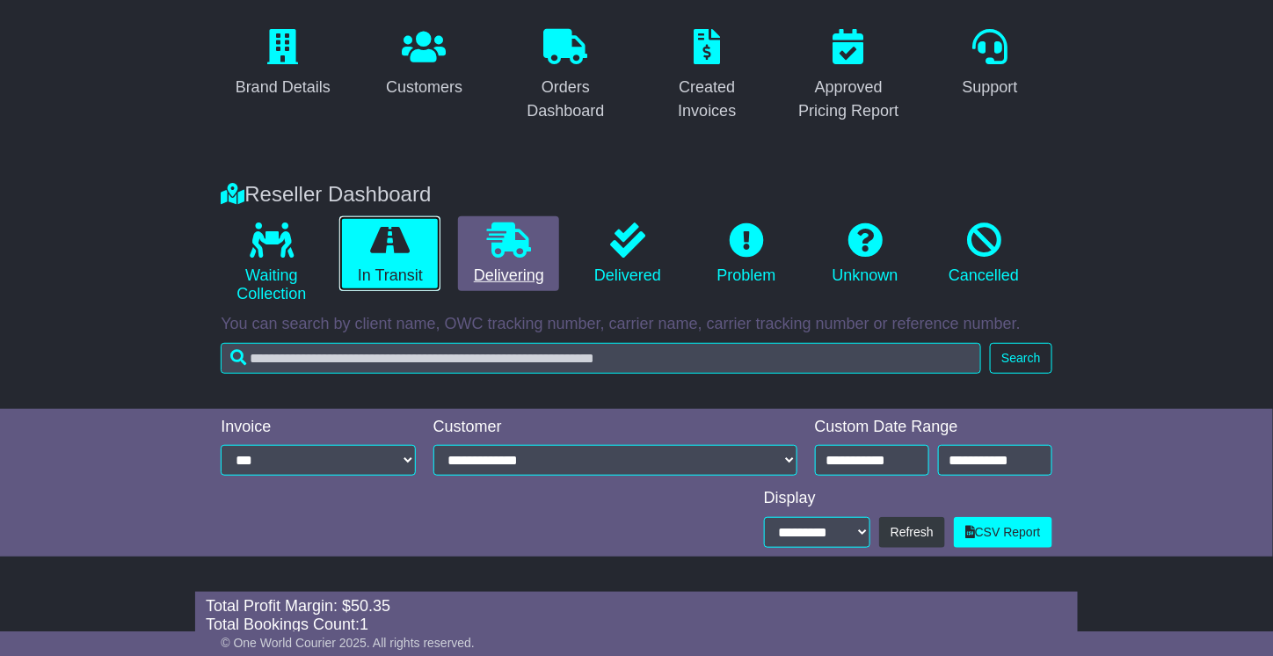
scroll to position [175, 0]
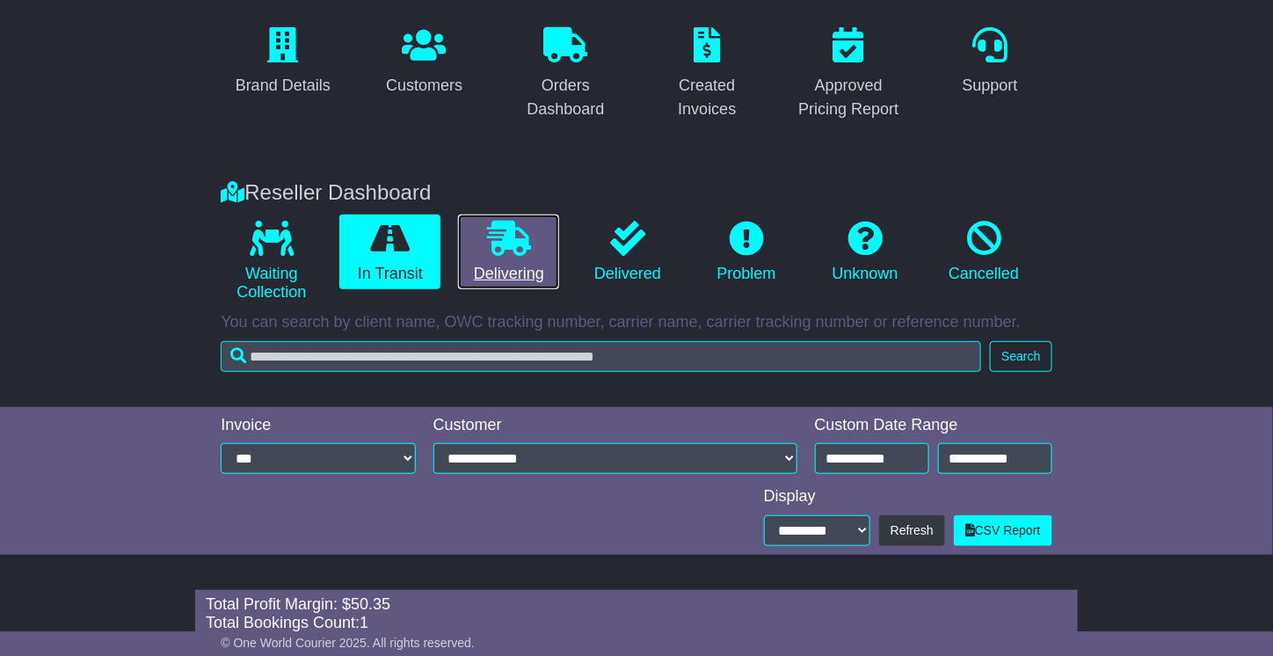
click at [518, 261] on link "Delivering" at bounding box center [508, 253] width 101 height 76
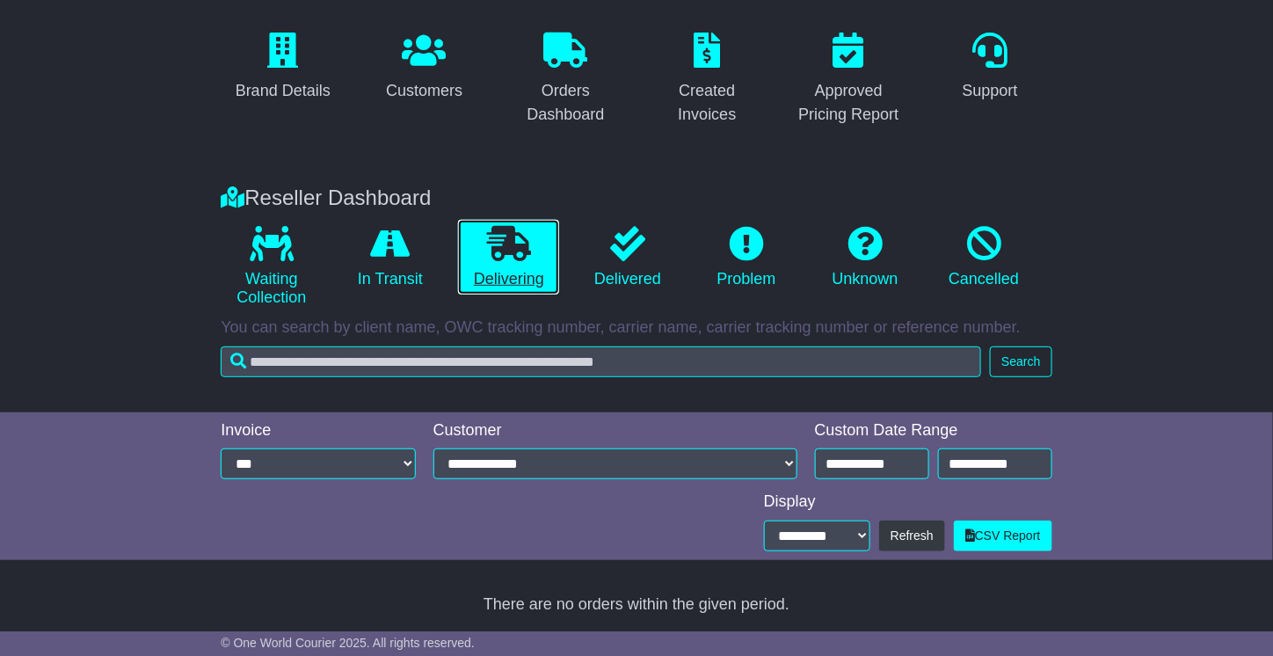
scroll to position [168, 0]
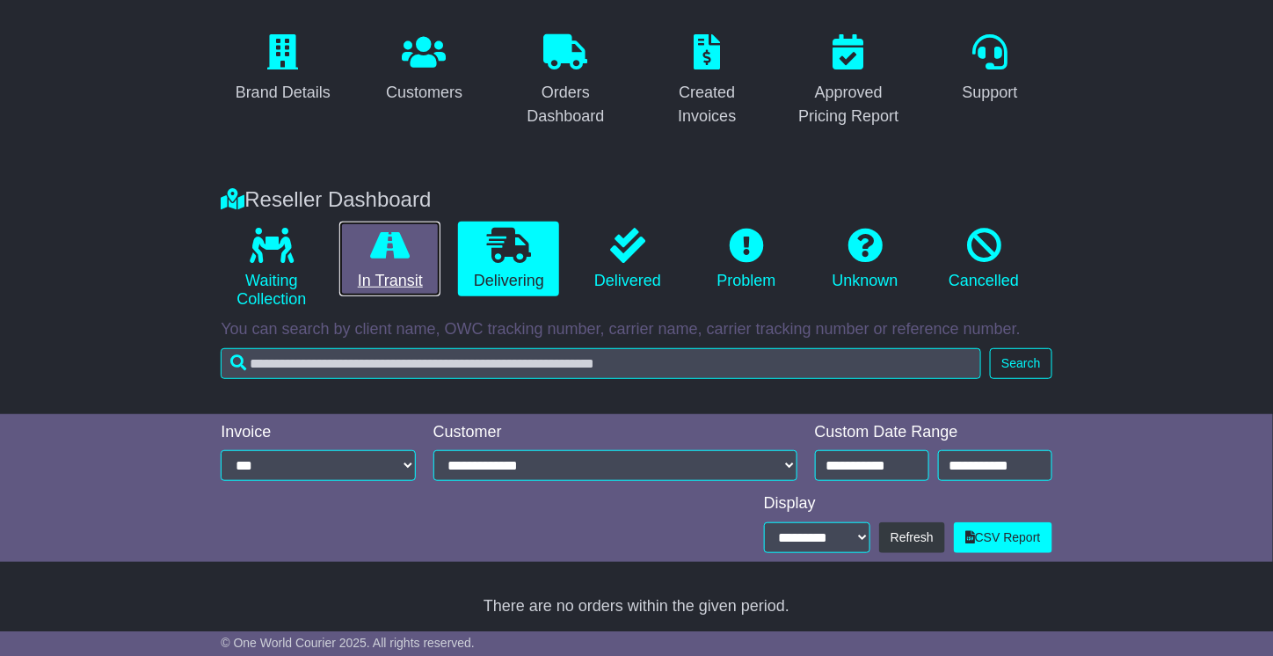
click at [395, 278] on link "In Transit" at bounding box center [389, 260] width 101 height 76
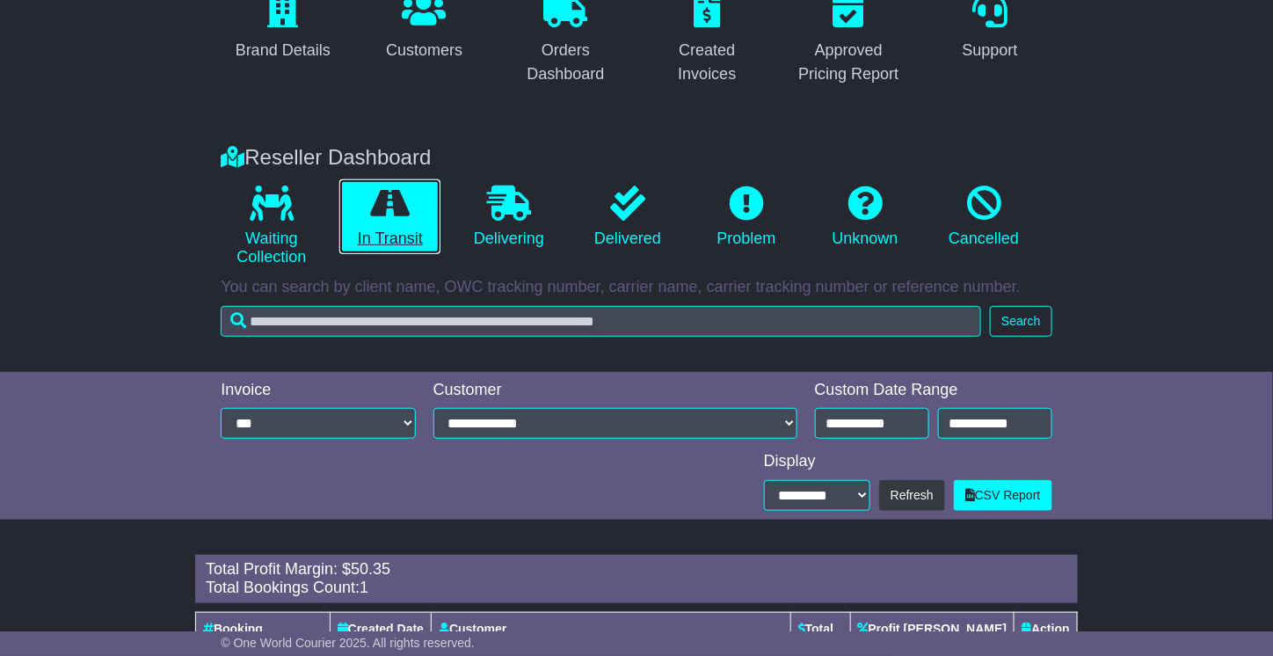
scroll to position [211, 0]
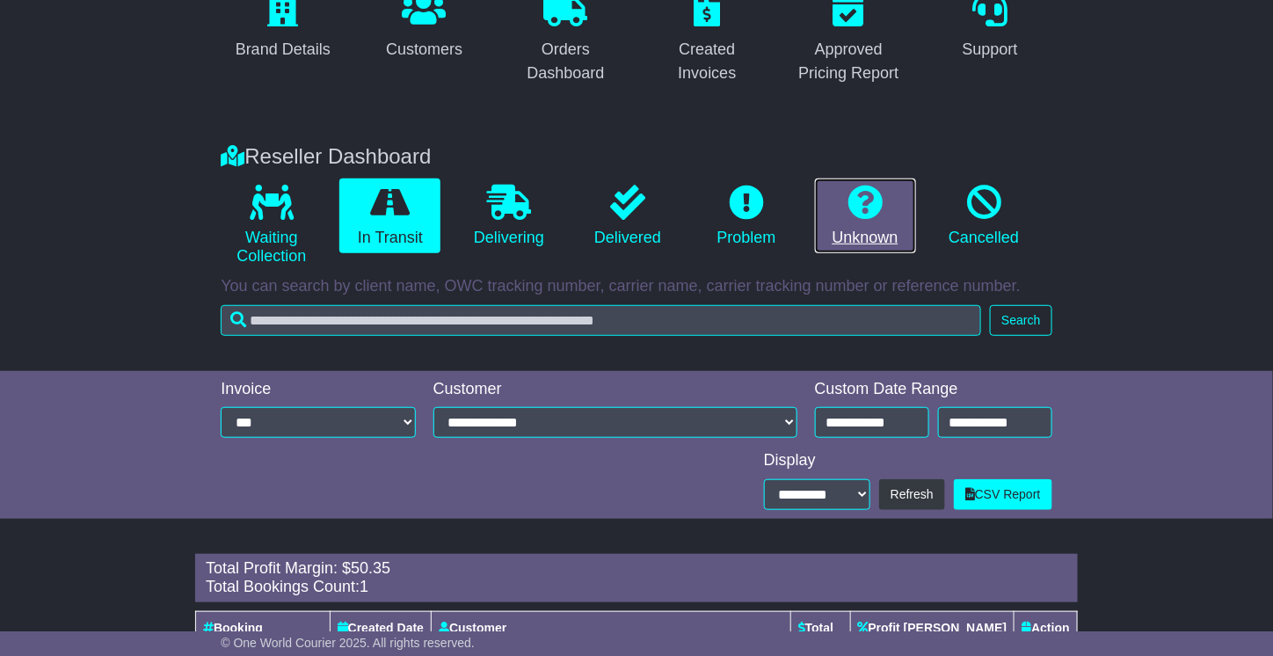
click at [827, 195] on link "Unknown" at bounding box center [865, 217] width 101 height 76
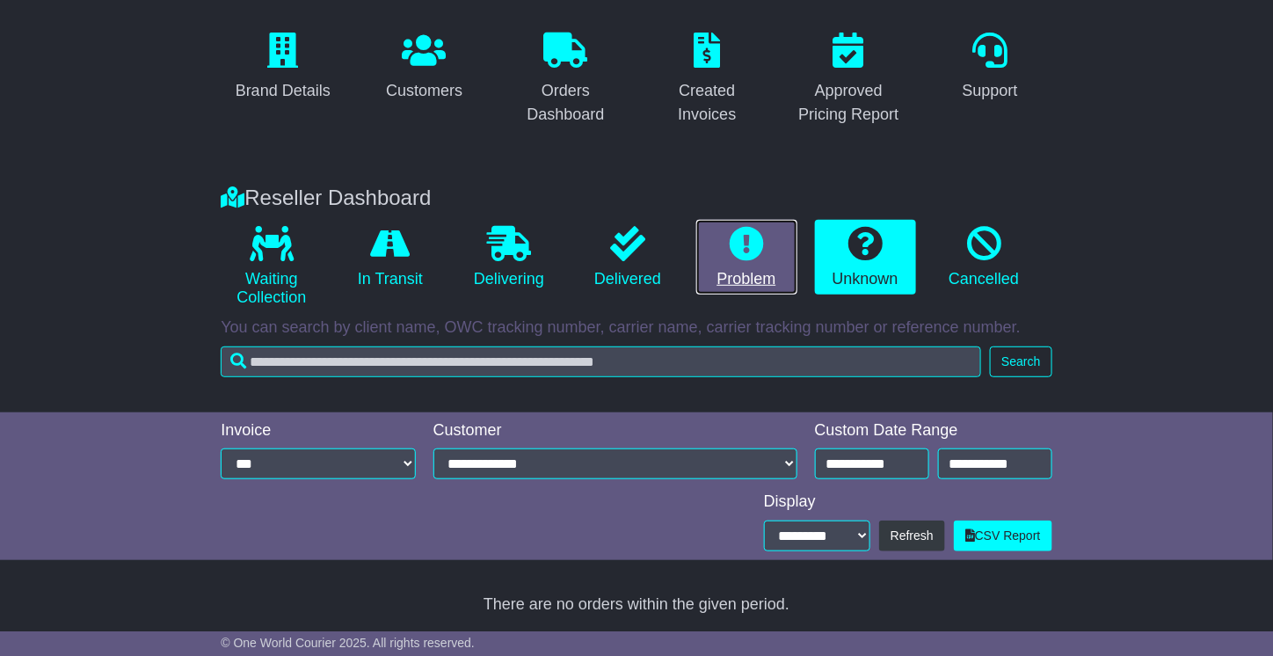
click at [746, 254] on icon at bounding box center [746, 243] width 35 height 35
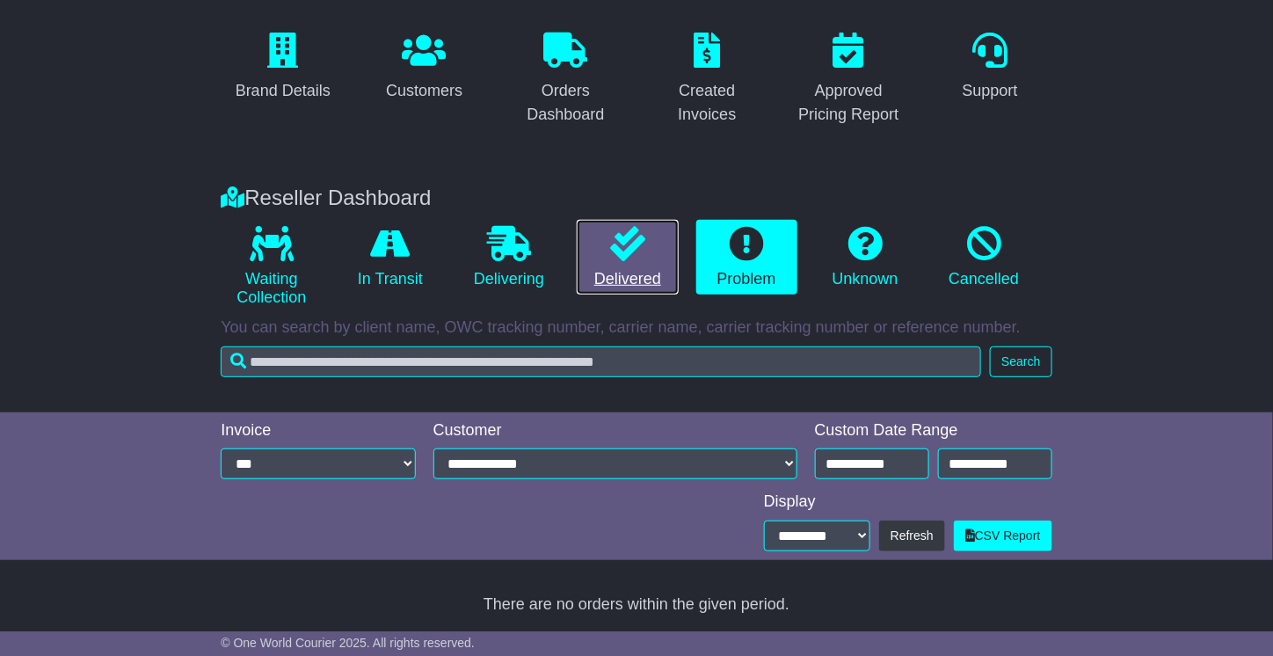
click at [640, 249] on icon at bounding box center [627, 243] width 35 height 35
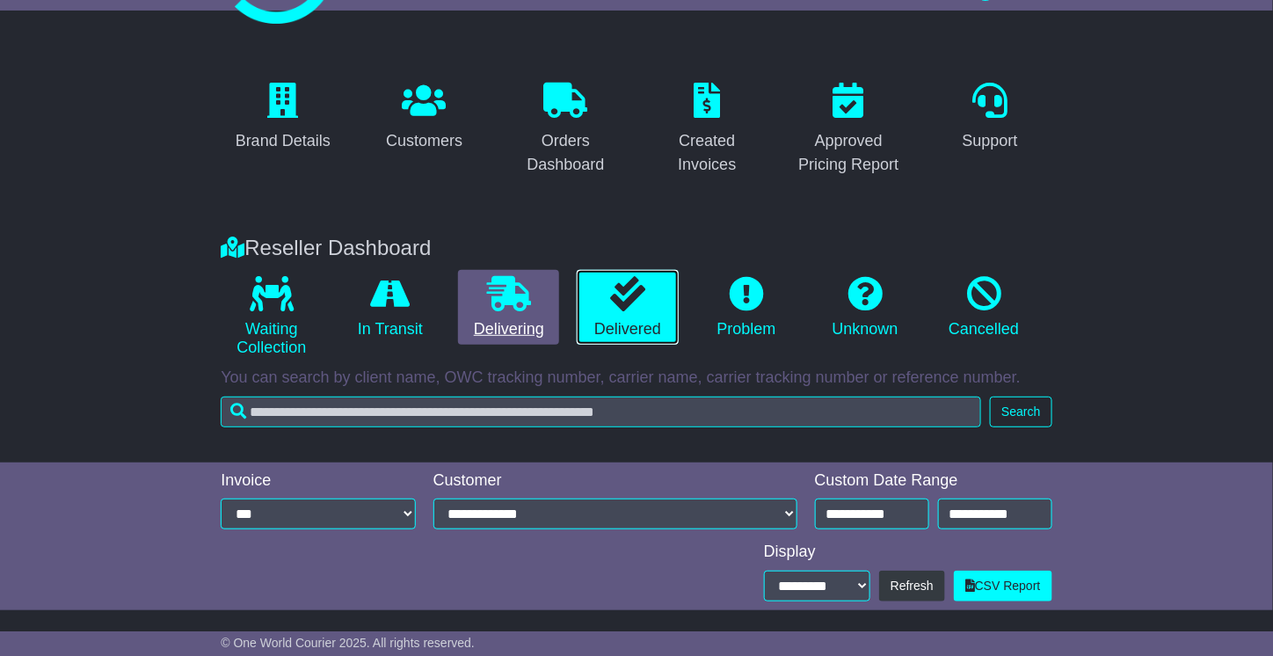
scroll to position [0, 0]
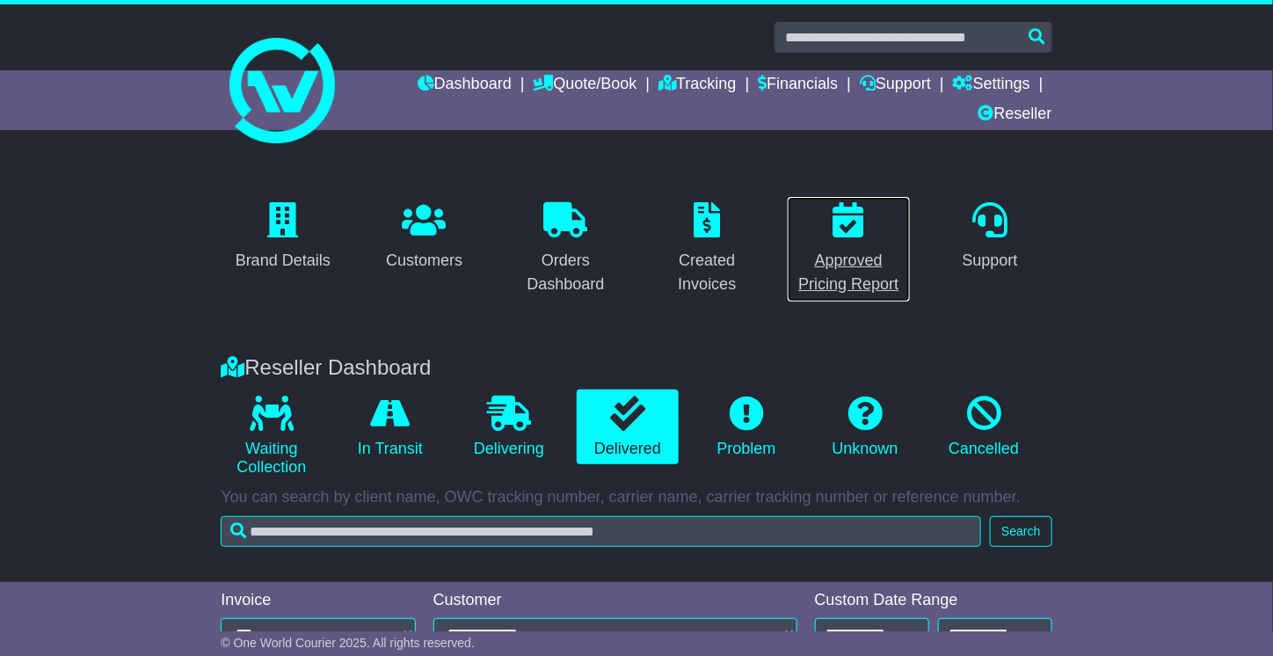
click at [867, 234] on p at bounding box center [849, 221] width 101 height 38
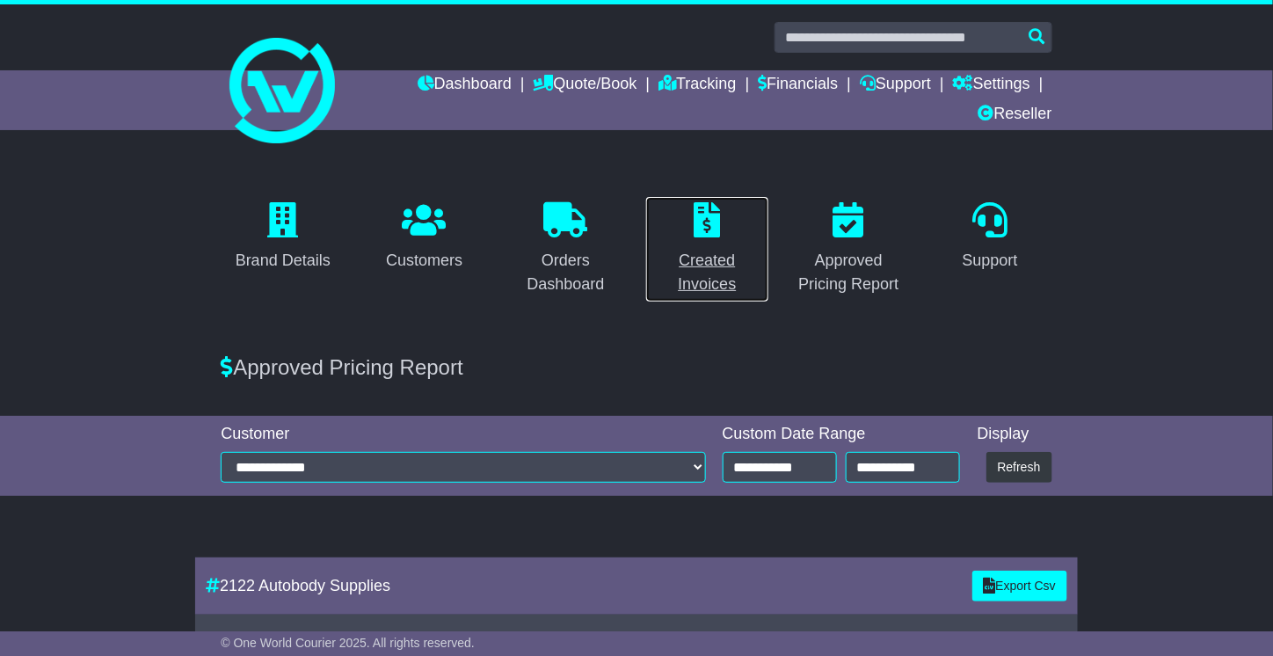
click at [697, 243] on link "Created Invoices" at bounding box center [708, 249] width 124 height 106
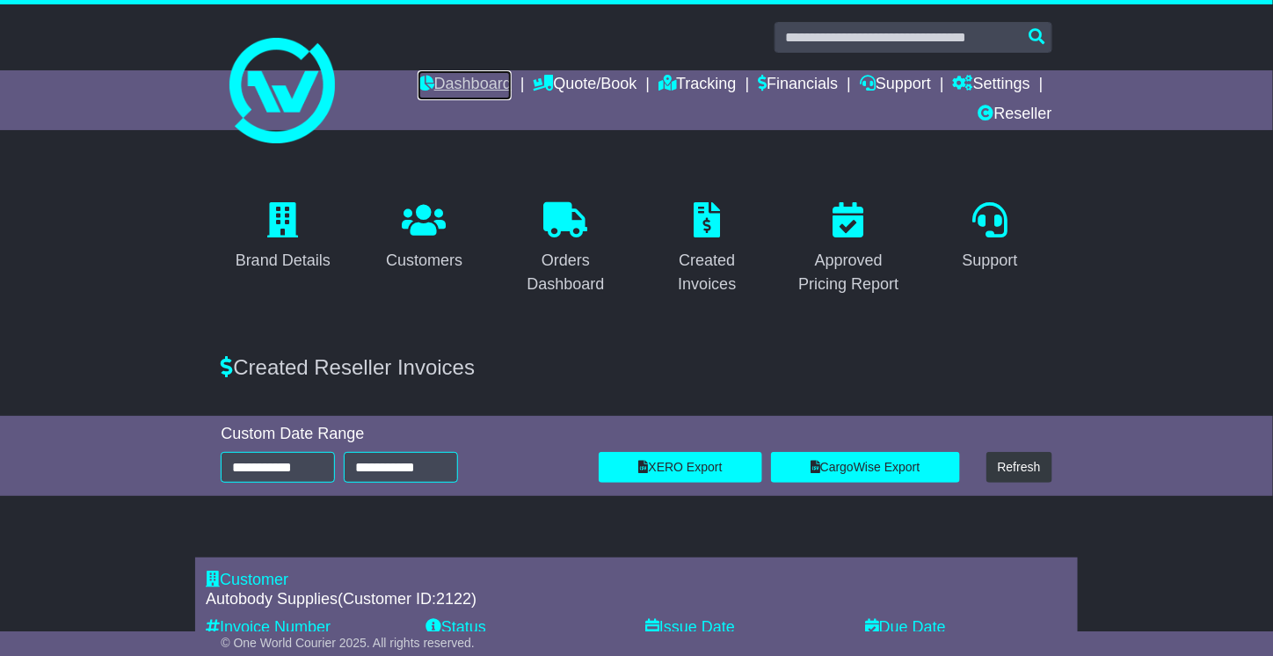
click at [467, 87] on link "Dashboard" at bounding box center [465, 85] width 94 height 30
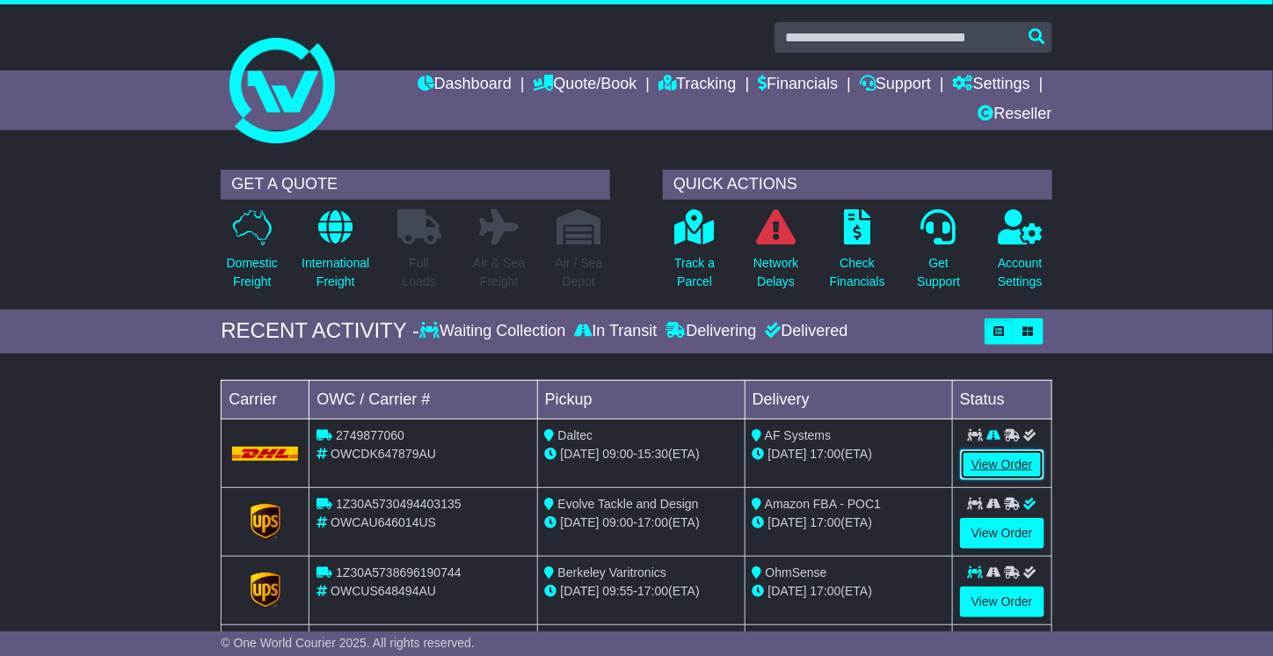
click at [1008, 464] on link "View Order" at bounding box center [1002, 464] width 84 height 31
click at [708, 254] on p "Track a Parcel" at bounding box center [695, 272] width 40 height 37
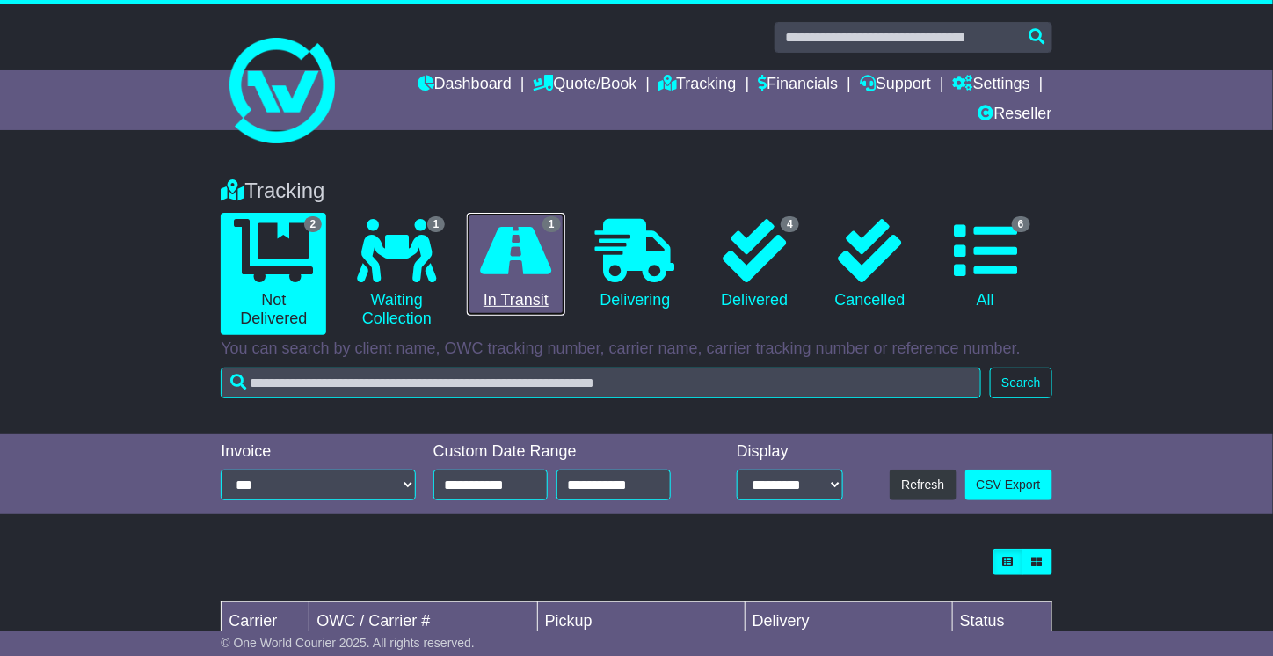
click at [533, 271] on icon at bounding box center [515, 250] width 71 height 63
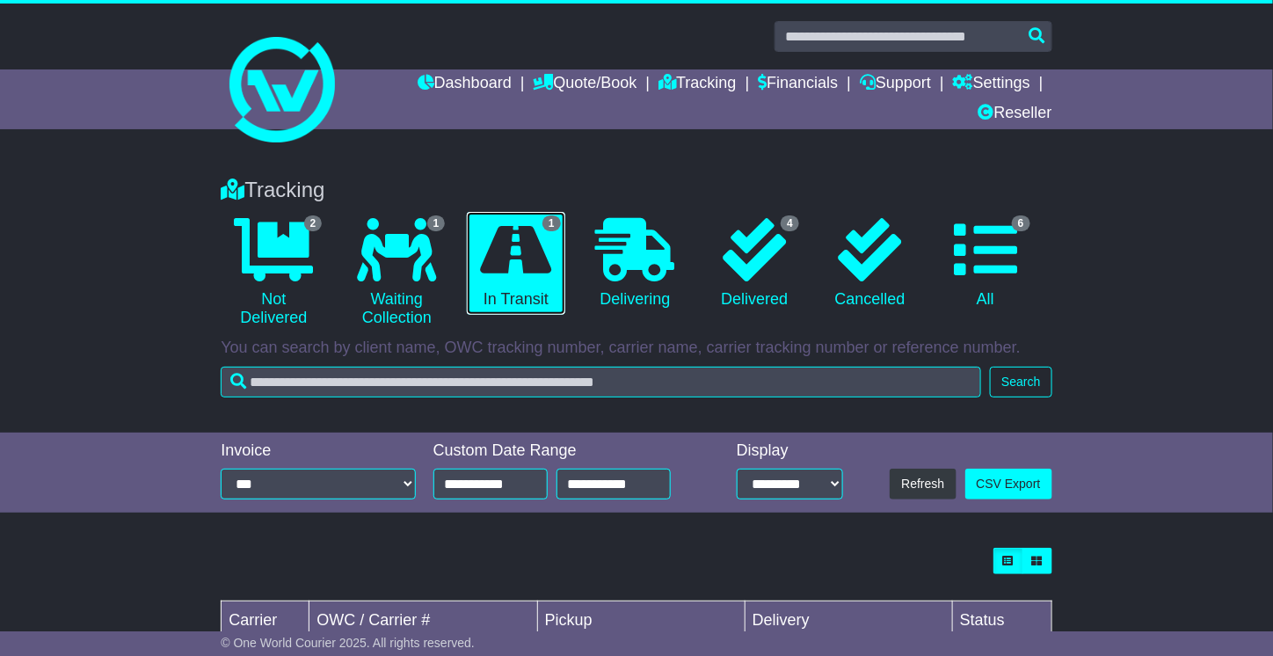
scroll to position [2, 0]
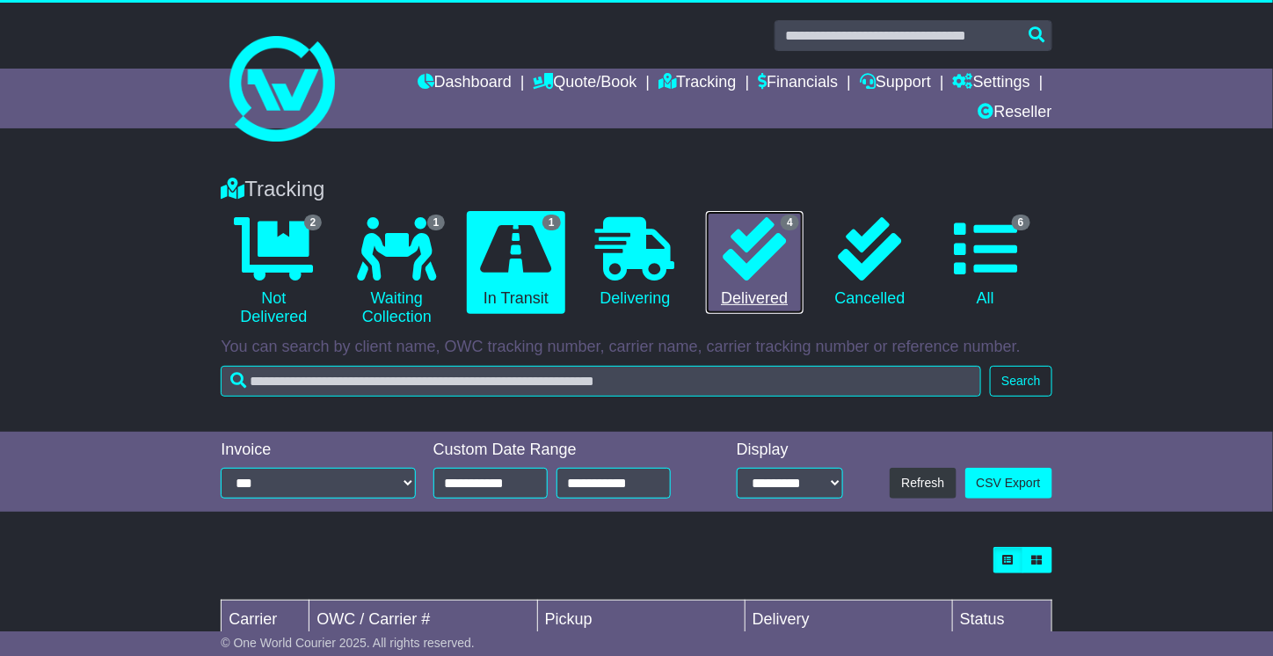
click at [763, 261] on icon at bounding box center [754, 248] width 63 height 63
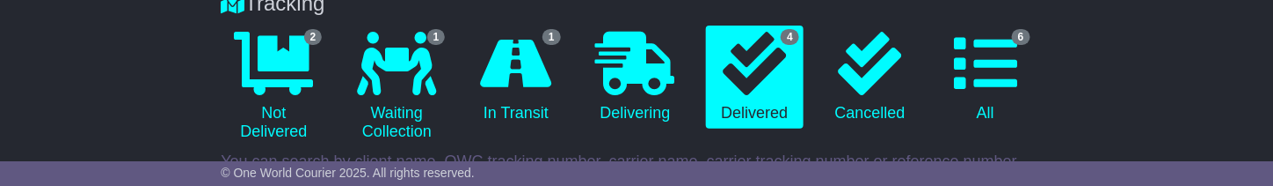
scroll to position [187, 0]
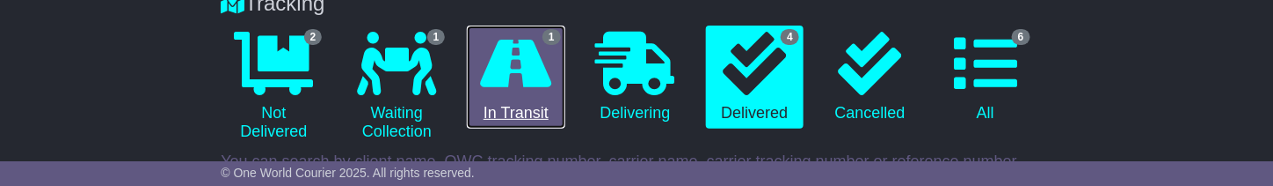
click at [531, 91] on icon at bounding box center [515, 63] width 71 height 63
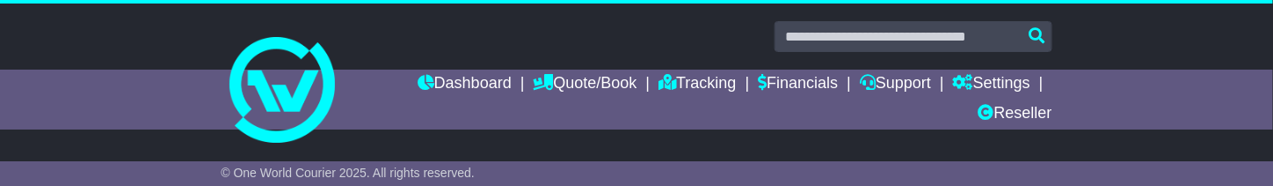
scroll to position [2, 0]
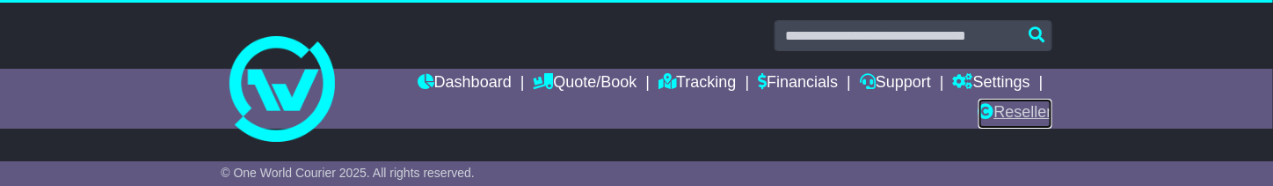
click at [1025, 110] on link "Reseller" at bounding box center [1016, 114] width 74 height 30
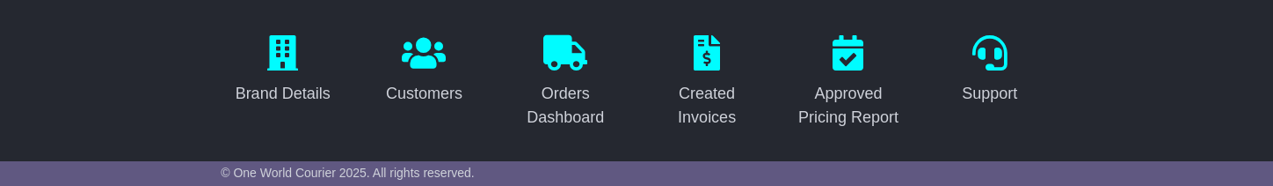
scroll to position [167, 0]
click at [684, 82] on div "Created Invoices" at bounding box center [707, 105] width 101 height 47
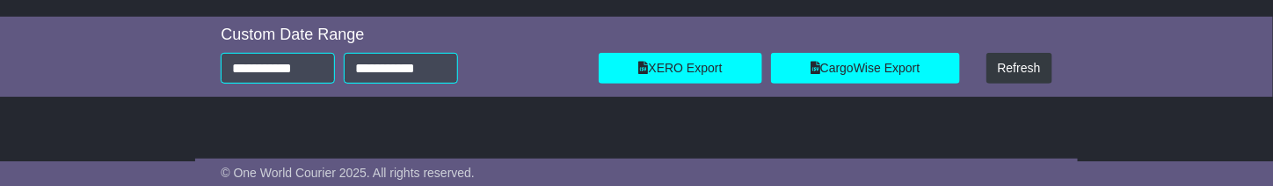
scroll to position [401, 0]
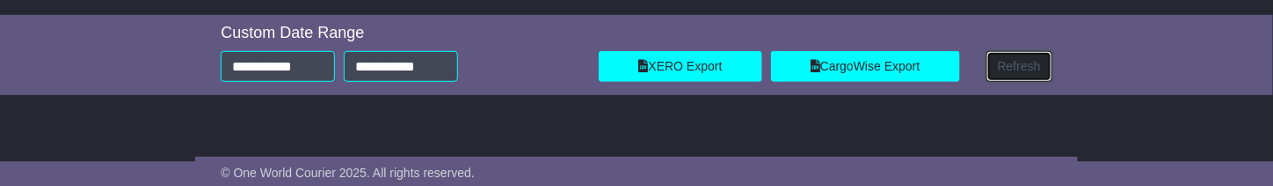
click at [1003, 69] on button "Refresh" at bounding box center [1020, 66] width 66 height 31
